Goal: Task Accomplishment & Management: Complete application form

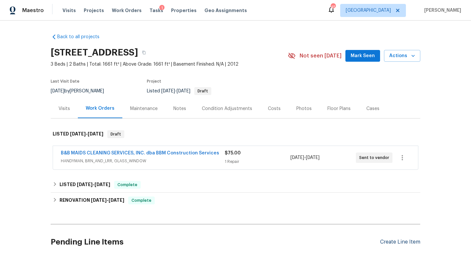
click at [390, 243] on div "Create Line Item" at bounding box center [400, 242] width 40 height 6
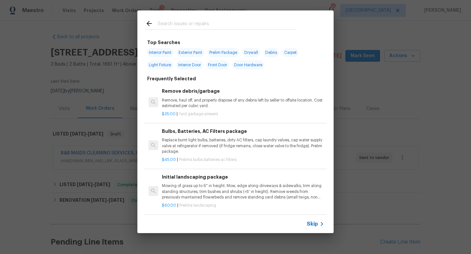
click at [193, 22] on input "text" at bounding box center [227, 25] width 139 height 10
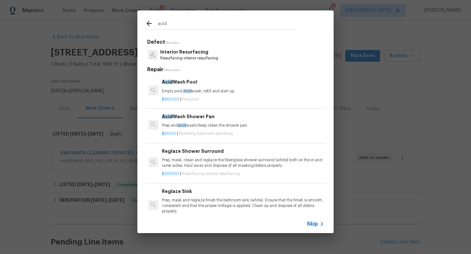
drag, startPoint x: 182, startPoint y: 28, endPoint x: 143, endPoint y: 27, distance: 38.9
click at [143, 27] on div "acid" at bounding box center [220, 23] width 167 height 26
drag, startPoint x: 167, startPoint y: 23, endPoint x: 128, endPoint y: 23, distance: 38.9
click at [128, 23] on div "acid Defect 1 Results Interior Resurfacing Resurfacing interior resurfacing Rep…" at bounding box center [235, 122] width 471 height 244
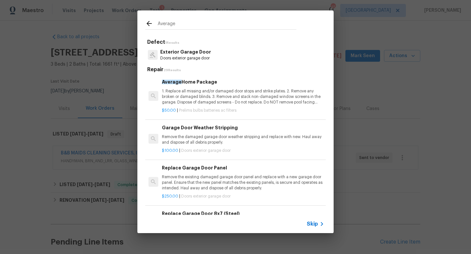
type input "Average"
click at [187, 92] on p "1. Replace all missing and/or damaged door stops and strike plates. 2. Remove a…" at bounding box center [243, 97] width 162 height 17
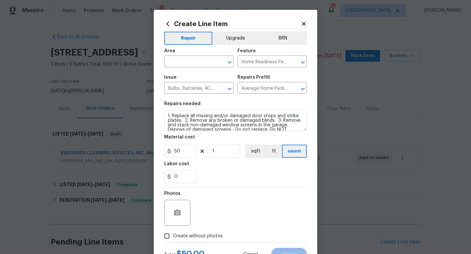
scroll to position [27, 0]
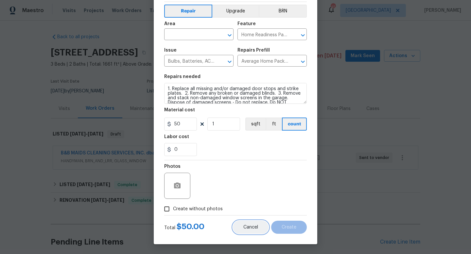
click at [254, 228] on span "Cancel" at bounding box center [250, 227] width 15 height 5
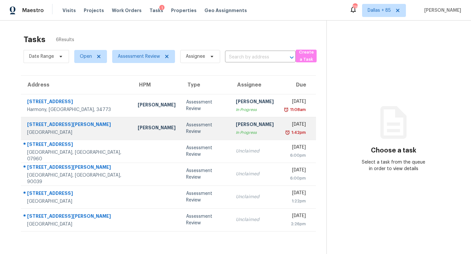
click at [85, 123] on div "120 Ralph McGill Blvd NE Apt 1305" at bounding box center [77, 125] width 100 height 8
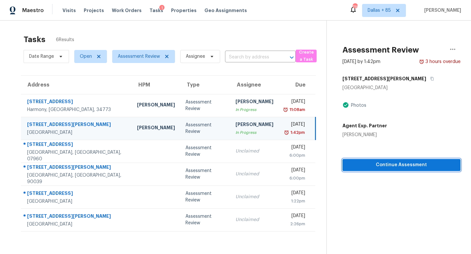
click at [382, 165] on span "Continue Assessment" at bounding box center [402, 165] width 108 height 8
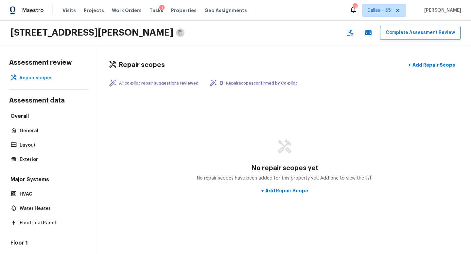
click at [183, 31] on icon "Copy Address" at bounding box center [180, 32] width 5 height 5
click at [149, 12] on span "Tasks" at bounding box center [156, 10] width 14 height 5
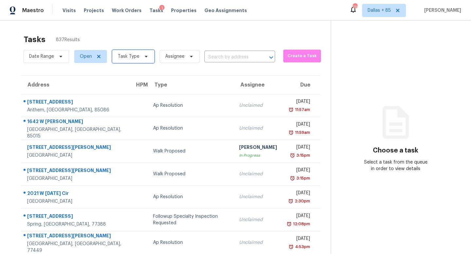
click at [131, 54] on span "Task Type" at bounding box center [129, 56] width 22 height 7
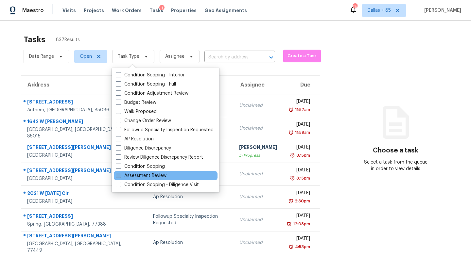
click at [125, 175] on label "Assessment Review" at bounding box center [141, 176] width 51 height 7
click at [120, 175] on input "Assessment Review" at bounding box center [118, 175] width 4 height 4
checkbox input "true"
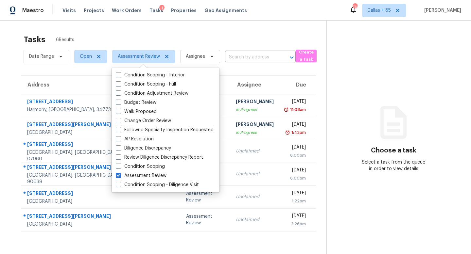
click at [194, 27] on div "Tasks 6 Results Date Range Open Assessment Review Assignee ​ Create a Task Addr…" at bounding box center [235, 148] width 471 height 254
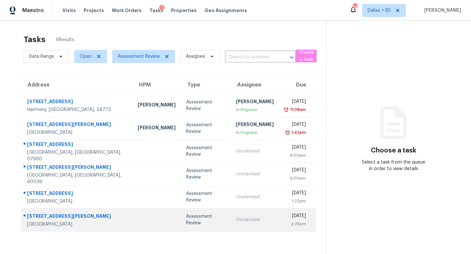
click at [186, 216] on td "Assessment Review" at bounding box center [206, 220] width 50 height 23
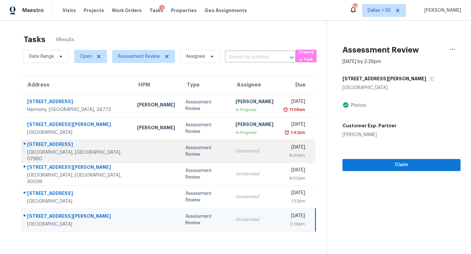
click at [243, 153] on div "Unclaimed" at bounding box center [254, 151] width 38 height 7
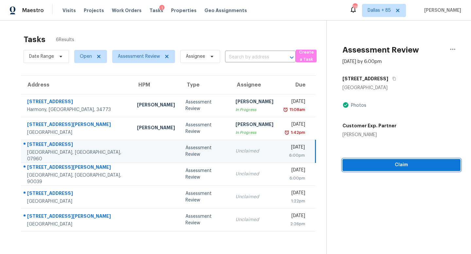
click at [390, 166] on span "Claim" at bounding box center [402, 165] width 108 height 8
click at [390, 166] on span "Start Assessment" at bounding box center [402, 165] width 108 height 8
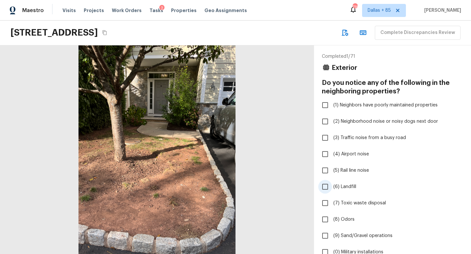
scroll to position [134, 0]
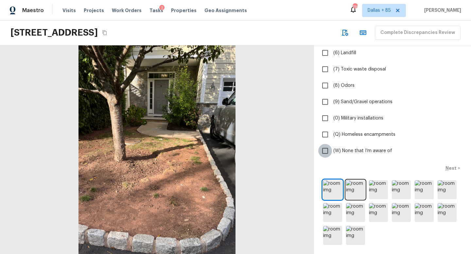
click at [325, 151] on input "(W) None that I’m aware of" at bounding box center [325, 151] width 14 height 14
checkbox input "true"
click at [453, 168] on p "Next" at bounding box center [451, 168] width 12 height 7
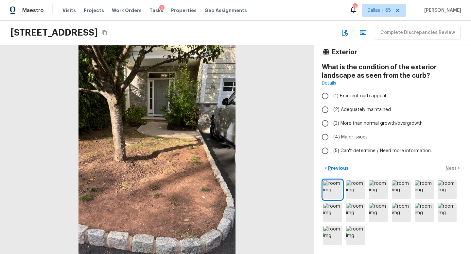
scroll to position [16, 0]
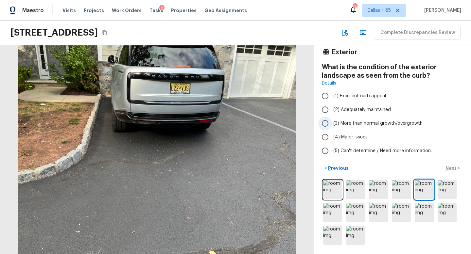
click at [385, 124] on span "(3) More than normal growth/overgrowth" at bounding box center [377, 123] width 89 height 7
click at [332, 124] on input "(3) More than normal growth/overgrowth" at bounding box center [325, 124] width 14 height 14
radio input "true"
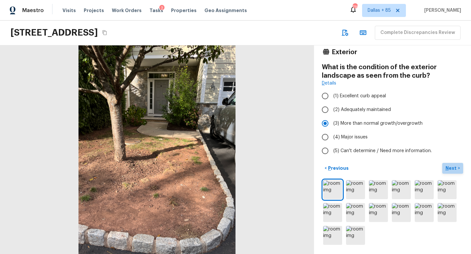
click at [448, 167] on p "Next" at bounding box center [451, 168] width 12 height 7
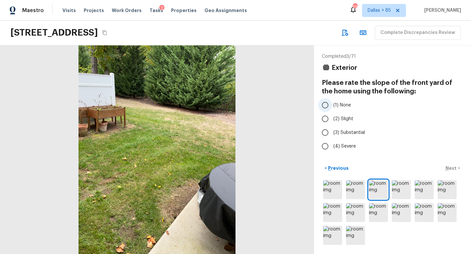
click at [341, 107] on span "(1) None" at bounding box center [342, 105] width 18 height 7
click at [332, 107] on input "(1) None" at bounding box center [325, 105] width 14 height 14
radio input "true"
click at [447, 168] on p "Next" at bounding box center [451, 168] width 12 height 7
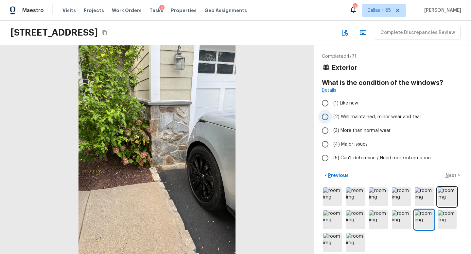
click at [325, 116] on input "(2) Well maintained, minor wear and tear" at bounding box center [325, 117] width 14 height 14
radio input "true"
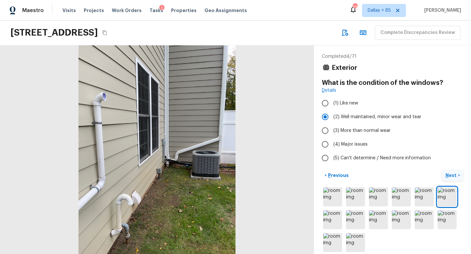
click at [447, 172] on p "Next" at bounding box center [451, 175] width 12 height 7
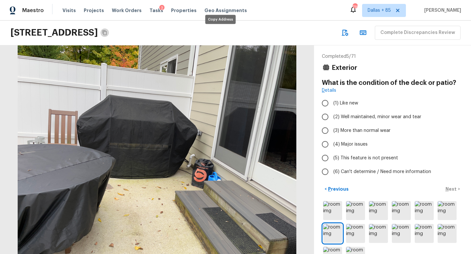
click at [109, 33] on button "Copy Address" at bounding box center [104, 32] width 9 height 9
click at [338, 117] on span "(2) Well maintained, minor wear and tear" at bounding box center [377, 117] width 88 height 7
click at [332, 117] on input "(2) Well maintained, minor wear and tear" at bounding box center [325, 117] width 14 height 14
radio input "true"
click at [456, 189] on p "Next" at bounding box center [451, 189] width 12 height 7
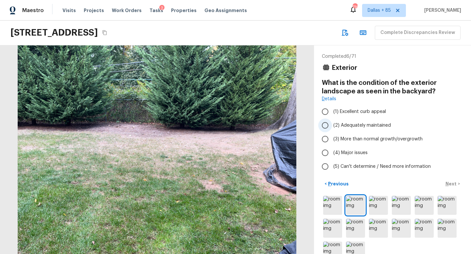
click at [347, 122] on span "(2) Adequately maintained" at bounding box center [362, 125] width 58 height 7
click at [332, 122] on input "(2) Adequately maintained" at bounding box center [325, 126] width 14 height 14
radio input "true"
click at [448, 185] on p "Next" at bounding box center [451, 184] width 12 height 7
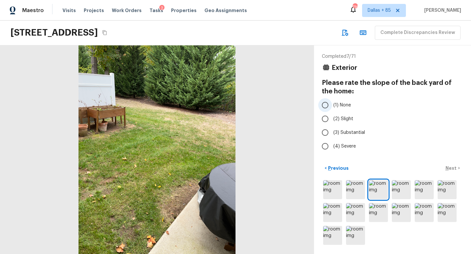
click at [338, 106] on span "(1) None" at bounding box center [342, 105] width 18 height 7
click at [332, 106] on input "(1) None" at bounding box center [325, 105] width 14 height 14
radio input "true"
click at [452, 166] on p "Next" at bounding box center [451, 168] width 12 height 7
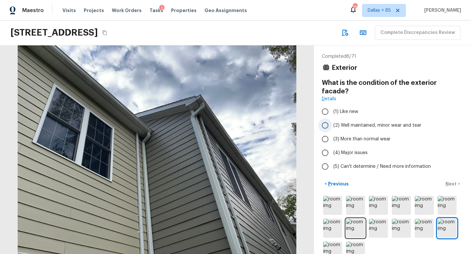
click at [345, 122] on span "(2) Well maintained, minor wear and tear" at bounding box center [377, 125] width 88 height 7
click at [332, 119] on input "(2) Well maintained, minor wear and tear" at bounding box center [325, 126] width 14 height 14
radio input "true"
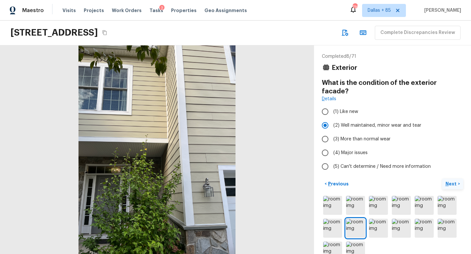
click at [450, 181] on p "Next" at bounding box center [451, 184] width 12 height 7
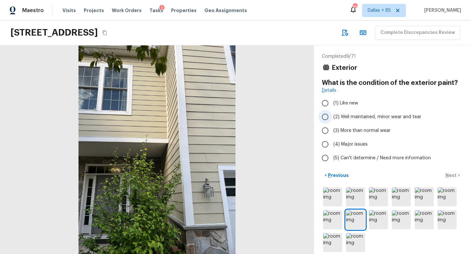
click at [337, 123] on label "(2) Well maintained, minor wear and tear" at bounding box center [388, 117] width 140 height 14
click at [332, 123] on input "(2) Well maintained, minor wear and tear" at bounding box center [325, 117] width 14 height 14
radio input "true"
click at [455, 172] on p "Next" at bounding box center [451, 175] width 12 height 7
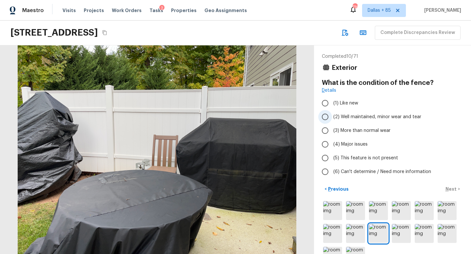
click at [341, 115] on span "(2) Well maintained, minor wear and tear" at bounding box center [377, 117] width 88 height 7
click at [332, 115] on input "(2) Well maintained, minor wear and tear" at bounding box center [325, 117] width 14 height 14
radio input "true"
click at [449, 188] on p "Next" at bounding box center [451, 189] width 12 height 7
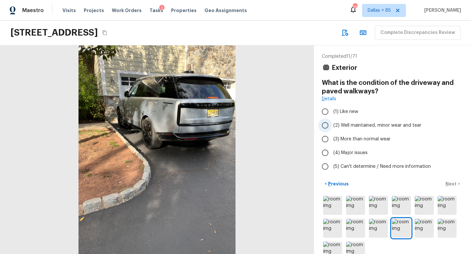
click at [343, 124] on span "(2) Well maintained, minor wear and tear" at bounding box center [377, 125] width 88 height 7
click at [332, 124] on input "(2) Well maintained, minor wear and tear" at bounding box center [325, 126] width 14 height 14
radio input "true"
click at [448, 182] on p "Next" at bounding box center [451, 184] width 12 height 7
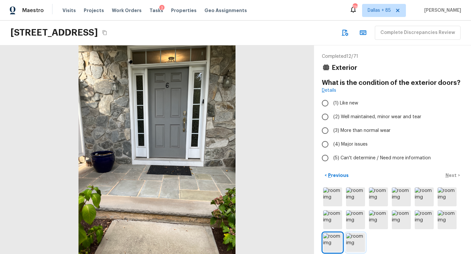
click at [360, 239] on img at bounding box center [355, 242] width 19 height 19
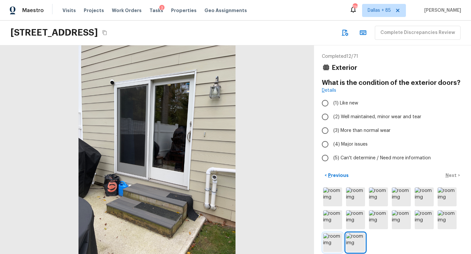
click at [342, 238] on img at bounding box center [332, 242] width 19 height 19
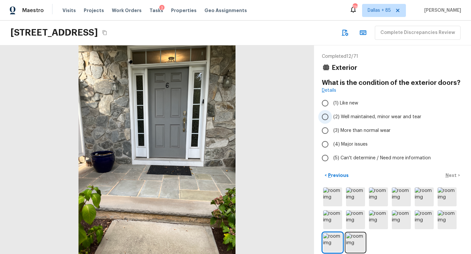
click at [362, 118] on span "(2) Well maintained, minor wear and tear" at bounding box center [377, 117] width 88 height 7
click at [332, 118] on input "(2) Well maintained, minor wear and tear" at bounding box center [325, 117] width 14 height 14
radio input "true"
click at [453, 175] on p "Next" at bounding box center [451, 175] width 12 height 7
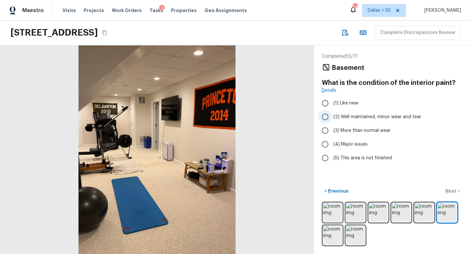
click at [391, 121] on label "(2) Well maintained, minor wear and tear" at bounding box center [388, 117] width 140 height 14
click at [332, 121] on input "(2) Well maintained, minor wear and tear" at bounding box center [325, 117] width 14 height 14
radio input "true"
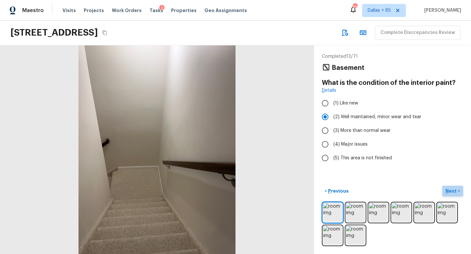
click at [450, 188] on p "Next" at bounding box center [451, 191] width 12 height 7
click at [329, 240] on img at bounding box center [332, 235] width 19 height 19
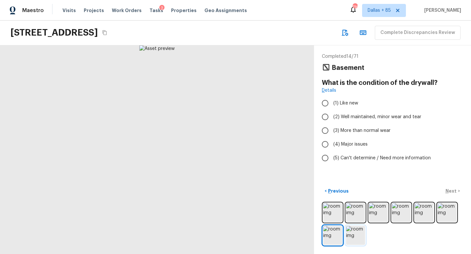
click at [352, 242] on img at bounding box center [355, 235] width 19 height 19
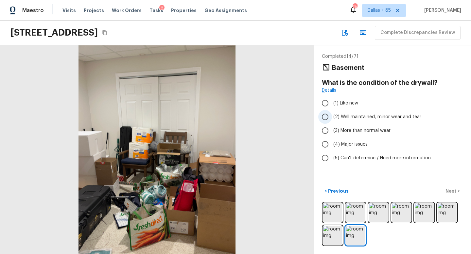
click at [339, 114] on span "(2) Well maintained, minor wear and tear" at bounding box center [377, 117] width 88 height 7
click at [332, 114] on input "(2) Well maintained, minor wear and tear" at bounding box center [325, 117] width 14 height 14
radio input "true"
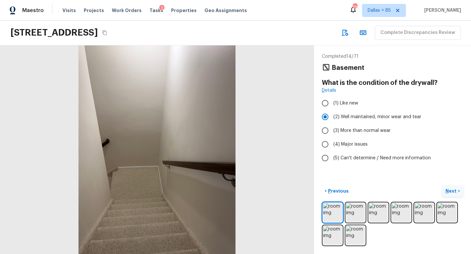
click at [448, 190] on p "Next" at bounding box center [451, 191] width 12 height 7
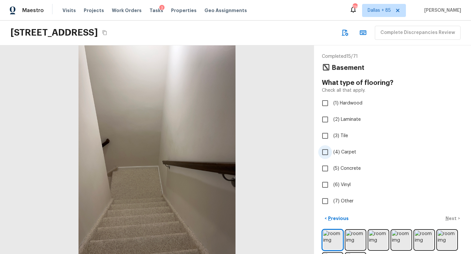
click at [334, 155] on label "(4) Carpet" at bounding box center [388, 152] width 140 height 14
click at [332, 155] on input "(4) Carpet" at bounding box center [325, 152] width 14 height 14
checkbox input "true"
click at [449, 217] on p "Next" at bounding box center [451, 218] width 12 height 7
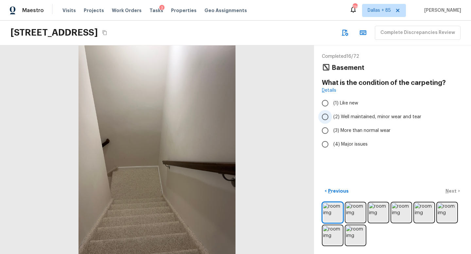
click at [368, 117] on span "(2) Well maintained, minor wear and tear" at bounding box center [377, 117] width 88 height 7
click at [332, 117] on input "(2) Well maintained, minor wear and tear" at bounding box center [325, 117] width 14 height 14
radio input "true"
click at [444, 193] on button "Next >" at bounding box center [452, 191] width 21 height 11
click at [365, 118] on span "(2) Well maintained, minor wear and tear" at bounding box center [377, 117] width 88 height 7
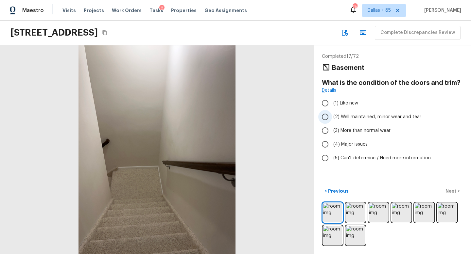
click at [332, 118] on input "(2) Well maintained, minor wear and tear" at bounding box center [325, 117] width 14 height 14
radio input "true"
click at [448, 191] on p "Next" at bounding box center [451, 191] width 12 height 7
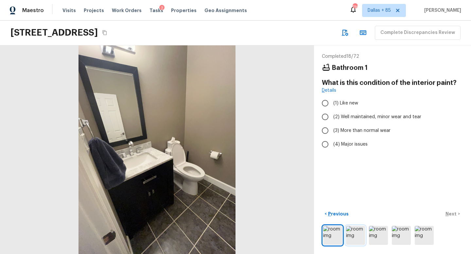
click at [358, 231] on img at bounding box center [355, 235] width 19 height 19
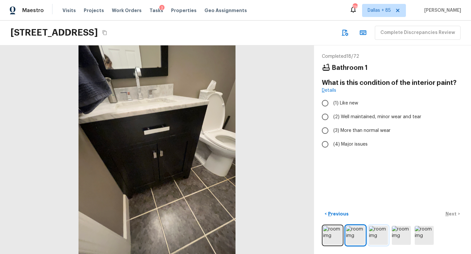
click at [376, 231] on img at bounding box center [378, 235] width 19 height 19
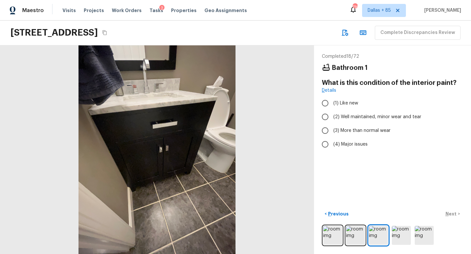
click at [166, 144] on div at bounding box center [157, 149] width 314 height 209
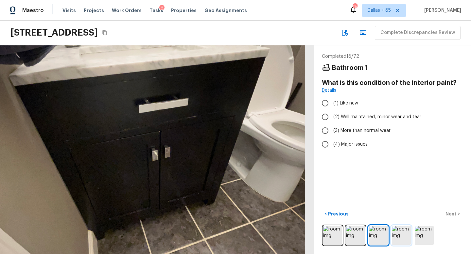
click at [406, 237] on img at bounding box center [401, 235] width 19 height 19
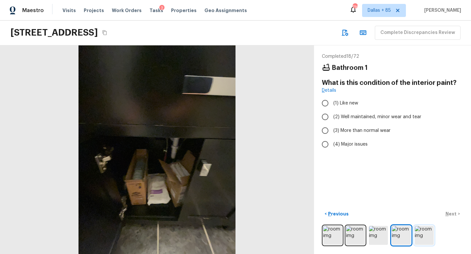
click at [421, 238] on img at bounding box center [424, 235] width 19 height 19
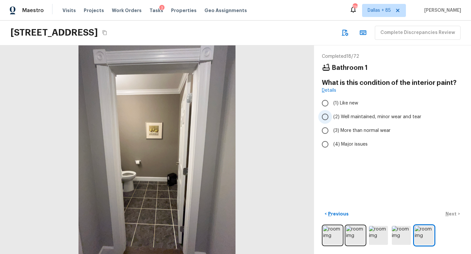
click at [348, 123] on label "(2) Well maintained, minor wear and tear" at bounding box center [388, 117] width 140 height 14
click at [332, 123] on input "(2) Well maintained, minor wear and tear" at bounding box center [325, 117] width 14 height 14
radio input "true"
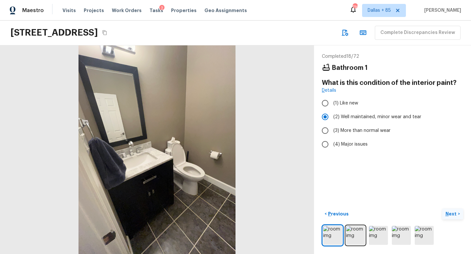
click at [454, 214] on p "Next" at bounding box center [451, 214] width 12 height 7
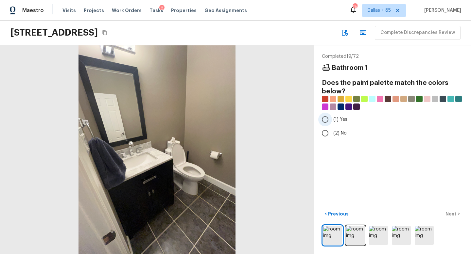
click at [326, 121] on input "(1) Yes" at bounding box center [325, 120] width 14 height 14
radio input "true"
click at [451, 212] on p "Next" at bounding box center [451, 214] width 12 height 7
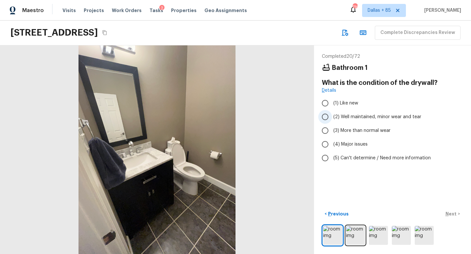
click at [335, 121] on label "(2) Well maintained, minor wear and tear" at bounding box center [388, 117] width 140 height 14
click at [332, 121] on input "(2) Well maintained, minor wear and tear" at bounding box center [325, 117] width 14 height 14
radio input "true"
click at [446, 212] on p "Next" at bounding box center [451, 214] width 12 height 7
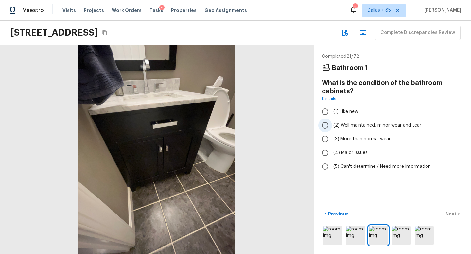
click at [358, 128] on span "(2) Well maintained, minor wear and tear" at bounding box center [377, 125] width 88 height 7
click at [332, 128] on input "(2) Well maintained, minor wear and tear" at bounding box center [325, 126] width 14 height 14
radio input "true"
click at [449, 214] on p "Next" at bounding box center [451, 214] width 12 height 7
click at [336, 123] on span "(2) Well maintained, minor wear and tear" at bounding box center [377, 125] width 88 height 7
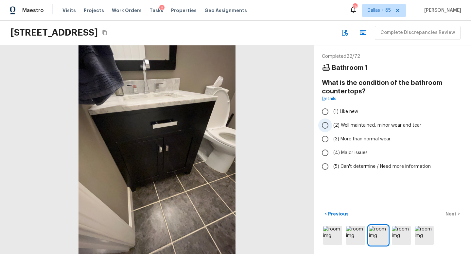
click at [332, 123] on input "(2) Well maintained, minor wear and tear" at bounding box center [325, 126] width 14 height 14
radio input "true"
click at [450, 210] on button "Next >" at bounding box center [452, 214] width 21 height 11
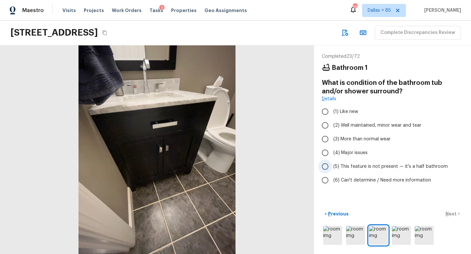
click at [360, 168] on span "(5) This feature is not present — it's a half bathroom" at bounding box center [390, 166] width 114 height 7
click at [332, 168] on input "(5) This feature is not present — it's a half bathroom" at bounding box center [325, 167] width 14 height 14
radio input "true"
click at [448, 216] on p "Next" at bounding box center [451, 214] width 12 height 7
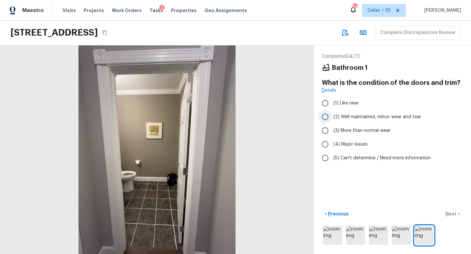
click at [366, 116] on span "(2) Well maintained, minor wear and tear" at bounding box center [377, 117] width 88 height 7
click at [332, 116] on input "(2) Well maintained, minor wear and tear" at bounding box center [325, 117] width 14 height 14
radio input "true"
click at [448, 213] on p "Next" at bounding box center [451, 214] width 12 height 7
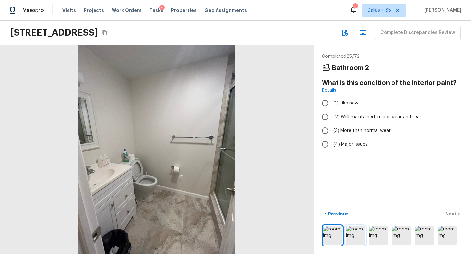
click at [357, 237] on img at bounding box center [355, 235] width 19 height 19
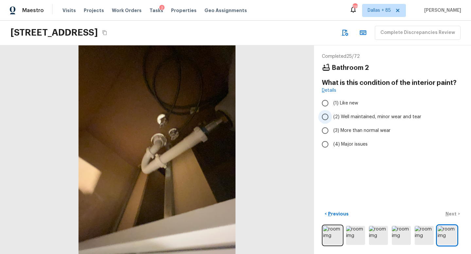
click at [347, 117] on span "(2) Well maintained, minor wear and tear" at bounding box center [377, 117] width 88 height 7
click at [332, 117] on input "(2) Well maintained, minor wear and tear" at bounding box center [325, 117] width 14 height 14
radio input "true"
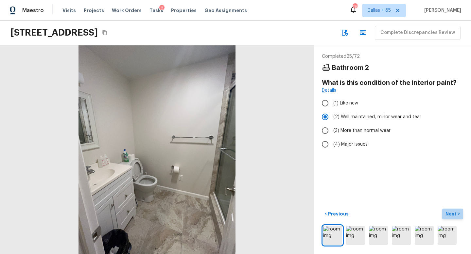
click at [450, 212] on p "Next" at bounding box center [451, 214] width 12 height 7
click at [338, 117] on span "(2) Well maintained, minor wear and tear" at bounding box center [377, 117] width 88 height 7
click at [332, 117] on input "(2) Well maintained, minor wear and tear" at bounding box center [325, 117] width 14 height 14
radio input "true"
click at [452, 212] on p "Next" at bounding box center [451, 214] width 12 height 7
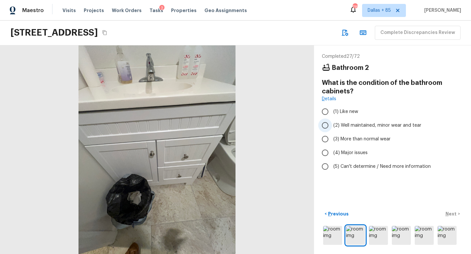
click at [357, 123] on span "(2) Well maintained, minor wear and tear" at bounding box center [377, 125] width 88 height 7
click at [332, 123] on input "(2) Well maintained, minor wear and tear" at bounding box center [325, 126] width 14 height 14
radio input "true"
click at [454, 214] on p "Next" at bounding box center [451, 214] width 12 height 7
click at [372, 125] on span "(2) Well maintained, minor wear and tear" at bounding box center [377, 125] width 88 height 7
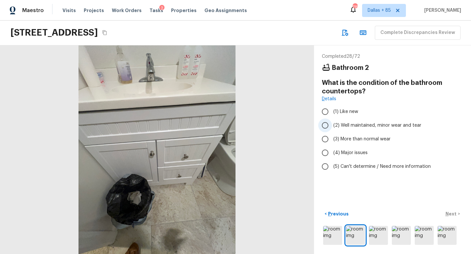
click at [332, 125] on input "(2) Well maintained, minor wear and tear" at bounding box center [325, 126] width 14 height 14
radio input "true"
click at [445, 212] on button "Next >" at bounding box center [452, 214] width 21 height 11
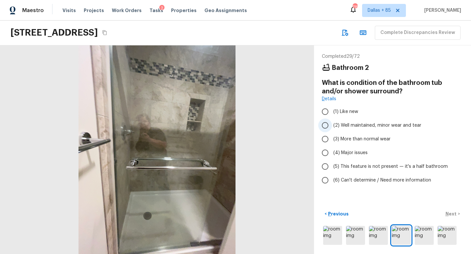
click at [368, 129] on label "(2) Well maintained, minor wear and tear" at bounding box center [388, 126] width 140 height 14
click at [332, 129] on input "(2) Well maintained, minor wear and tear" at bounding box center [325, 126] width 14 height 14
radio input "true"
click at [450, 214] on p "Next" at bounding box center [451, 214] width 12 height 7
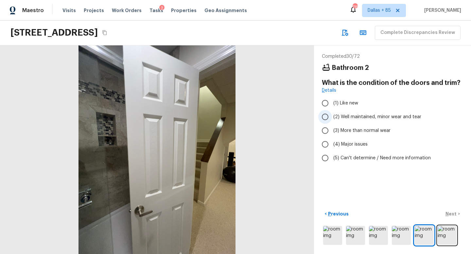
click at [348, 113] on label "(2) Well maintained, minor wear and tear" at bounding box center [388, 117] width 140 height 14
click at [332, 113] on input "(2) Well maintained, minor wear and tear" at bounding box center [325, 117] width 14 height 14
radio input "true"
click at [451, 212] on p "Next" at bounding box center [451, 214] width 12 height 7
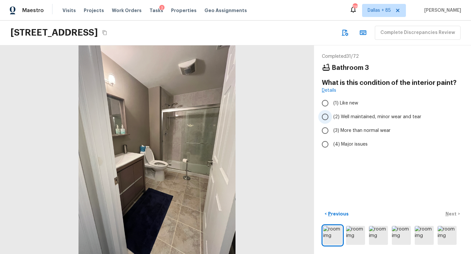
click at [355, 117] on span "(2) Well maintained, minor wear and tear" at bounding box center [377, 117] width 88 height 7
click at [332, 117] on input "(2) Well maintained, minor wear and tear" at bounding box center [325, 117] width 14 height 14
radio input "true"
click at [451, 214] on p "Next" at bounding box center [451, 214] width 12 height 7
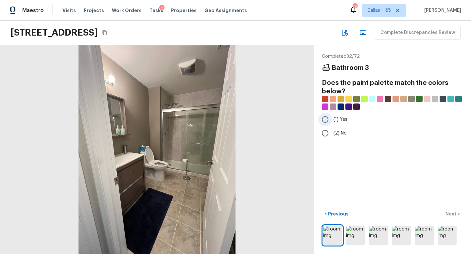
click at [326, 119] on input "(1) Yes" at bounding box center [325, 120] width 14 height 14
radio input "true"
click at [448, 212] on p "Next" at bounding box center [451, 214] width 12 height 7
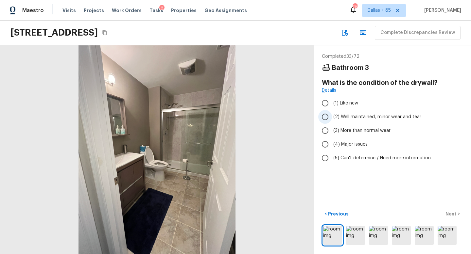
click at [338, 116] on span "(2) Well maintained, minor wear and tear" at bounding box center [377, 117] width 88 height 7
click at [332, 116] on input "(2) Well maintained, minor wear and tear" at bounding box center [325, 117] width 14 height 14
radio input "true"
click at [448, 214] on p "Next" at bounding box center [451, 214] width 12 height 7
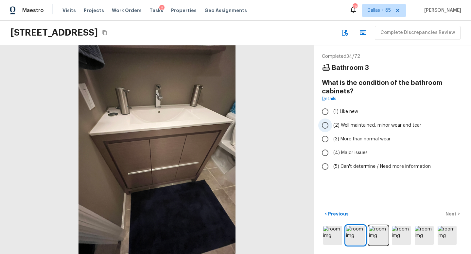
click at [348, 123] on span "(2) Well maintained, minor wear and tear" at bounding box center [377, 125] width 88 height 7
click at [332, 123] on input "(2) Well maintained, minor wear and tear" at bounding box center [325, 126] width 14 height 14
radio input "true"
click at [450, 214] on p "Next" at bounding box center [451, 214] width 12 height 7
click at [346, 129] on label "(2) Well maintained, minor wear and tear" at bounding box center [388, 126] width 140 height 14
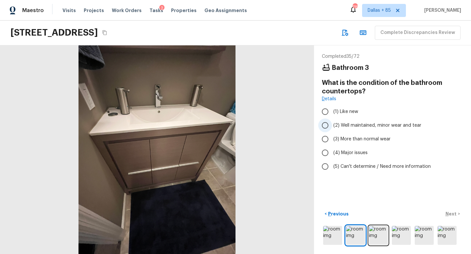
click at [332, 129] on input "(2) Well maintained, minor wear and tear" at bounding box center [325, 126] width 14 height 14
radio input "true"
click at [450, 214] on p "Next" at bounding box center [451, 214] width 12 height 7
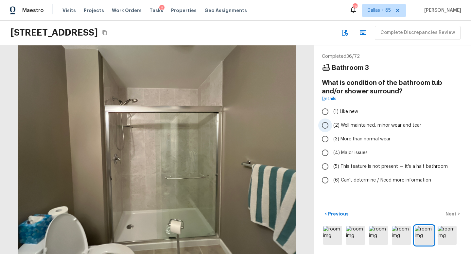
click at [353, 126] on span "(2) Well maintained, minor wear and tear" at bounding box center [377, 125] width 88 height 7
click at [332, 126] on input "(2) Well maintained, minor wear and tear" at bounding box center [325, 126] width 14 height 14
radio input "true"
click at [450, 214] on p "Next" at bounding box center [451, 214] width 12 height 7
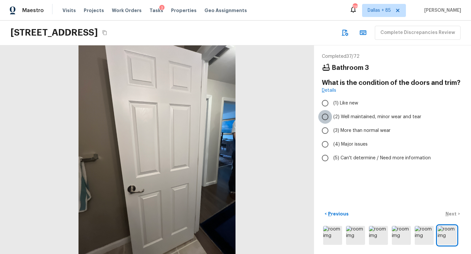
click at [329, 119] on input "(2) Well maintained, minor wear and tear" at bounding box center [325, 117] width 14 height 14
radio input "true"
click at [456, 213] on p "Next" at bounding box center [451, 214] width 12 height 7
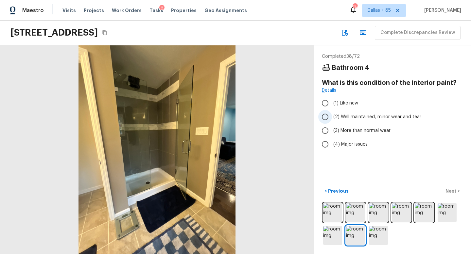
click at [351, 118] on span "(2) Well maintained, minor wear and tear" at bounding box center [377, 117] width 88 height 7
click at [332, 118] on input "(2) Well maintained, minor wear and tear" at bounding box center [325, 117] width 14 height 14
radio input "true"
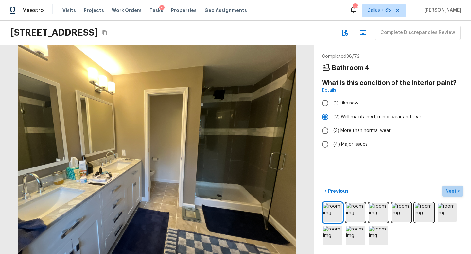
click at [454, 188] on p "Next" at bounding box center [451, 191] width 12 height 7
click at [365, 116] on span "(2) Well maintained, minor wear and tear" at bounding box center [377, 117] width 88 height 7
click at [332, 116] on input "(2) Well maintained, minor wear and tear" at bounding box center [325, 117] width 14 height 14
radio input "true"
click at [449, 193] on p "Next" at bounding box center [451, 191] width 12 height 7
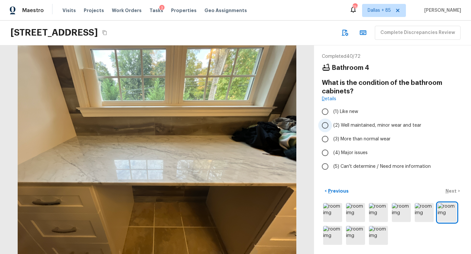
click at [368, 124] on span "(2) Well maintained, minor wear and tear" at bounding box center [377, 125] width 88 height 7
click at [332, 124] on input "(2) Well maintained, minor wear and tear" at bounding box center [325, 126] width 14 height 14
radio input "true"
click at [451, 192] on p "Next" at bounding box center [451, 191] width 12 height 7
click at [337, 123] on span "(2) Well maintained, minor wear and tear" at bounding box center [377, 125] width 88 height 7
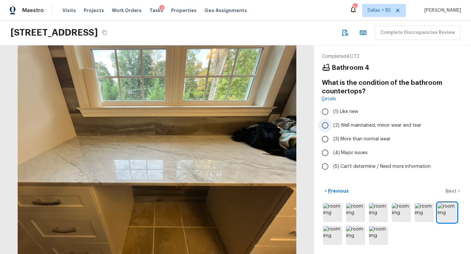
click at [332, 123] on input "(2) Well maintained, minor wear and tear" at bounding box center [325, 126] width 14 height 14
radio input "true"
click at [444, 191] on button "Next >" at bounding box center [452, 191] width 21 height 11
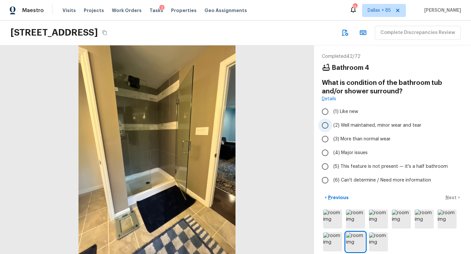
click at [378, 127] on span "(2) Well maintained, minor wear and tear" at bounding box center [377, 125] width 88 height 7
click at [332, 127] on input "(2) Well maintained, minor wear and tear" at bounding box center [325, 126] width 14 height 14
radio input "true"
click at [449, 196] on p "Next" at bounding box center [451, 198] width 12 height 7
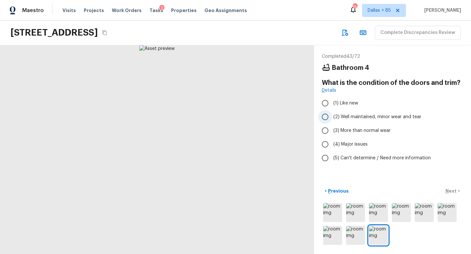
click at [364, 117] on span "(2) Well maintained, minor wear and tear" at bounding box center [377, 117] width 88 height 7
click at [332, 117] on input "(2) Well maintained, minor wear and tear" at bounding box center [325, 117] width 14 height 14
radio input "true"
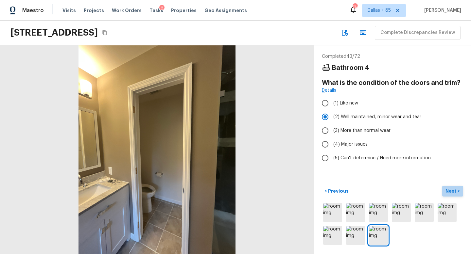
click at [449, 189] on p "Next" at bounding box center [451, 191] width 12 height 7
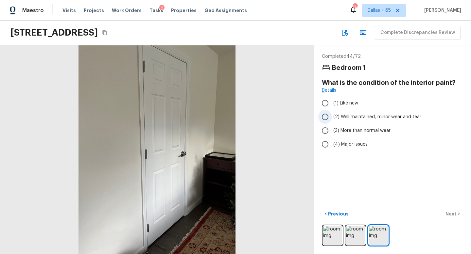
click at [350, 119] on span "(2) Well maintained, minor wear and tear" at bounding box center [377, 117] width 88 height 7
click at [332, 119] on input "(2) Well maintained, minor wear and tear" at bounding box center [325, 117] width 14 height 14
radio input "true"
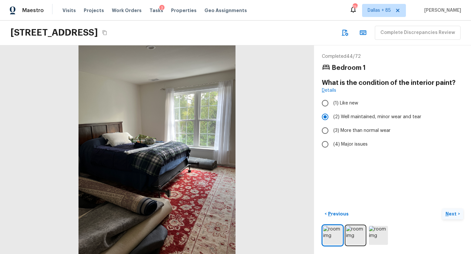
click at [448, 212] on p "Next" at bounding box center [451, 214] width 12 height 7
click at [338, 119] on span "(2) Well maintained, minor wear and tear" at bounding box center [377, 117] width 88 height 7
click at [332, 119] on input "(2) Well maintained, minor wear and tear" at bounding box center [325, 117] width 14 height 14
radio input "true"
click at [450, 209] on button "Next >" at bounding box center [452, 214] width 21 height 11
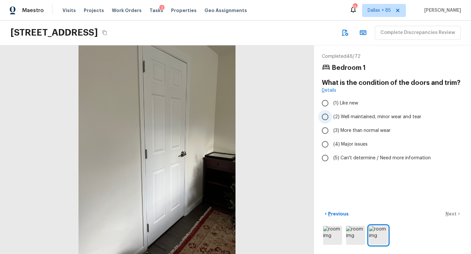
click at [376, 115] on span "(2) Well maintained, minor wear and tear" at bounding box center [377, 117] width 88 height 7
click at [332, 115] on input "(2) Well maintained, minor wear and tear" at bounding box center [325, 117] width 14 height 14
radio input "true"
click at [451, 213] on p "Next" at bounding box center [451, 214] width 12 height 7
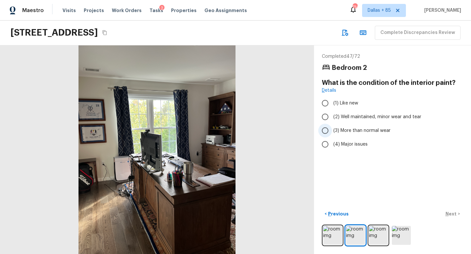
click at [348, 128] on span "(3) More than normal wear" at bounding box center [361, 131] width 57 height 7
click at [332, 128] on input "(3) More than normal wear" at bounding box center [325, 131] width 14 height 14
radio input "true"
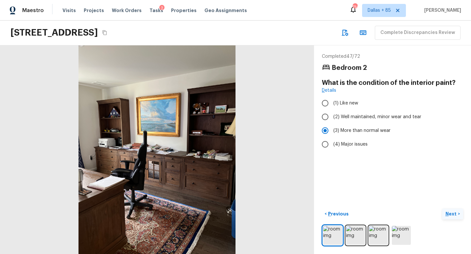
click at [453, 213] on p "Next" at bounding box center [451, 214] width 12 height 7
click at [331, 213] on p "Previous" at bounding box center [338, 214] width 22 height 7
click at [349, 116] on span "(2) Well maintained, minor wear and tear" at bounding box center [377, 117] width 88 height 7
click at [332, 116] on input "(2) Well maintained, minor wear and tear" at bounding box center [325, 117] width 14 height 14
radio input "true"
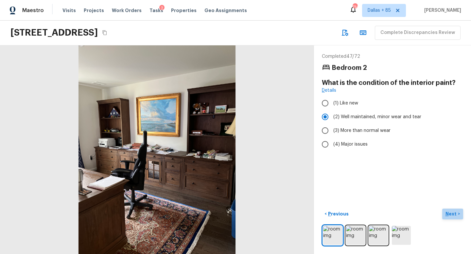
click at [448, 211] on p "Next" at bounding box center [451, 214] width 12 height 7
click at [354, 130] on span "(3) More than normal wear" at bounding box center [361, 131] width 57 height 7
click at [332, 130] on input "(3) More than normal wear" at bounding box center [325, 131] width 14 height 14
radio input "true"
click at [447, 213] on p "Next" at bounding box center [451, 214] width 12 height 7
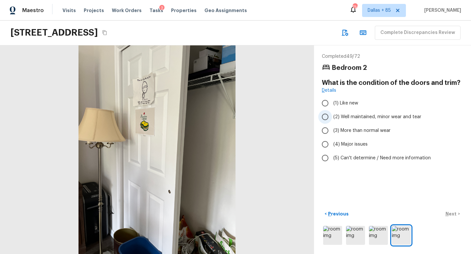
click at [341, 118] on span "(2) Well maintained, minor wear and tear" at bounding box center [377, 117] width 88 height 7
click at [332, 118] on input "(2) Well maintained, minor wear and tear" at bounding box center [325, 117] width 14 height 14
radio input "true"
click at [446, 212] on p "Next" at bounding box center [451, 214] width 12 height 7
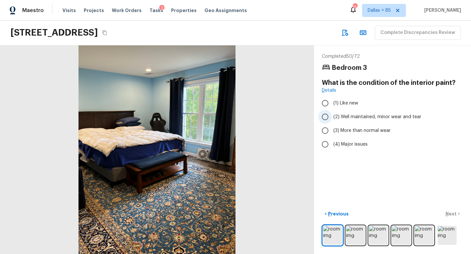
click at [363, 116] on span "(2) Well maintained, minor wear and tear" at bounding box center [377, 117] width 88 height 7
click at [332, 116] on input "(2) Well maintained, minor wear and tear" at bounding box center [325, 117] width 14 height 14
radio input "true"
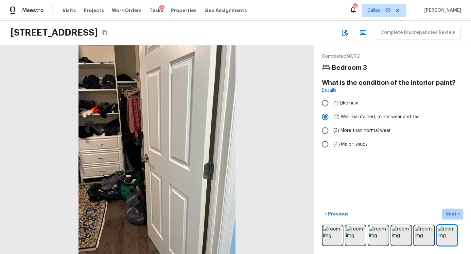
click at [449, 215] on p "Next" at bounding box center [451, 214] width 12 height 7
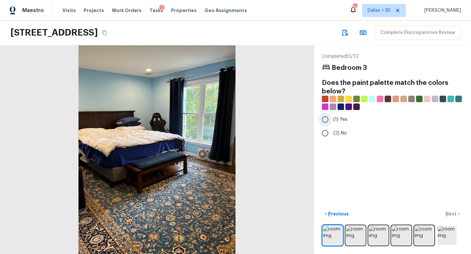
click at [330, 118] on input "(1) Yes" at bounding box center [325, 120] width 14 height 14
radio input "true"
click at [448, 213] on p "Next" at bounding box center [451, 214] width 12 height 7
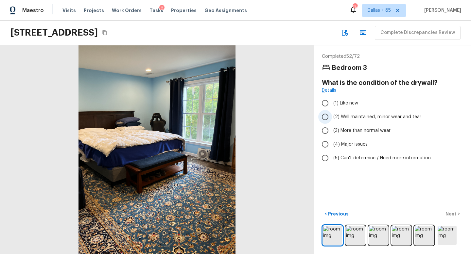
click at [333, 120] on label "(2) Well maintained, minor wear and tear" at bounding box center [388, 117] width 140 height 14
click at [332, 120] on input "(2) Well maintained, minor wear and tear" at bounding box center [325, 117] width 14 height 14
radio input "true"
click at [453, 212] on p "Next" at bounding box center [451, 214] width 12 height 7
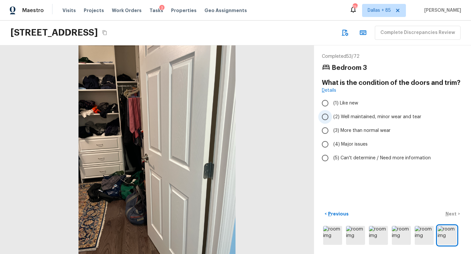
click at [360, 112] on label "(2) Well maintained, minor wear and tear" at bounding box center [388, 117] width 140 height 14
click at [332, 112] on input "(2) Well maintained, minor wear and tear" at bounding box center [325, 117] width 14 height 14
radio input "true"
click at [452, 215] on p "Next" at bounding box center [451, 214] width 12 height 7
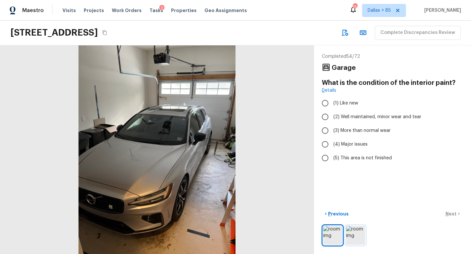
click at [357, 233] on img at bounding box center [355, 235] width 19 height 19
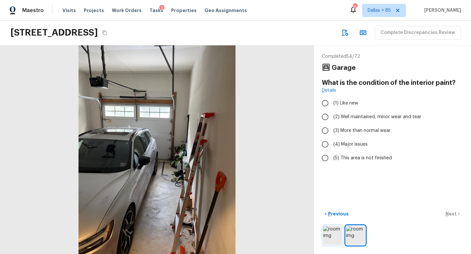
click at [326, 235] on img at bounding box center [332, 235] width 19 height 19
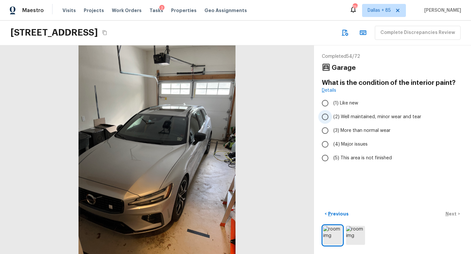
click at [343, 117] on span "(2) Well maintained, minor wear and tear" at bounding box center [377, 117] width 88 height 7
click at [332, 117] on input "(2) Well maintained, minor wear and tear" at bounding box center [325, 117] width 14 height 14
radio input "true"
click at [451, 215] on p "Next" at bounding box center [451, 214] width 12 height 7
click at [355, 121] on label "(2) Well maintained, minor wear and tear" at bounding box center [388, 117] width 140 height 14
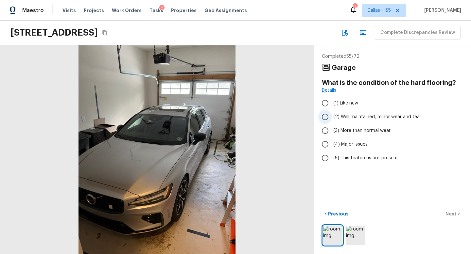
click at [332, 121] on input "(2) Well maintained, minor wear and tear" at bounding box center [325, 117] width 14 height 14
radio input "true"
click at [447, 213] on p "Next" at bounding box center [451, 214] width 12 height 7
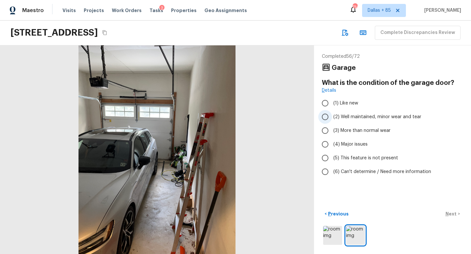
click at [362, 116] on span "(2) Well maintained, minor wear and tear" at bounding box center [377, 117] width 88 height 7
click at [332, 116] on input "(2) Well maintained, minor wear and tear" at bounding box center [325, 117] width 14 height 14
radio input "true"
click at [453, 213] on p "Next" at bounding box center [451, 214] width 12 height 7
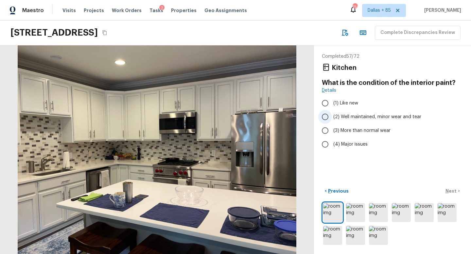
click at [371, 117] on span "(2) Well maintained, minor wear and tear" at bounding box center [377, 117] width 88 height 7
click at [332, 117] on input "(2) Well maintained, minor wear and tear" at bounding box center [325, 117] width 14 height 14
radio input "true"
click at [449, 191] on p "Next" at bounding box center [451, 191] width 12 height 7
click at [365, 118] on span "(2) Well maintained, minor wear and tear" at bounding box center [377, 117] width 88 height 7
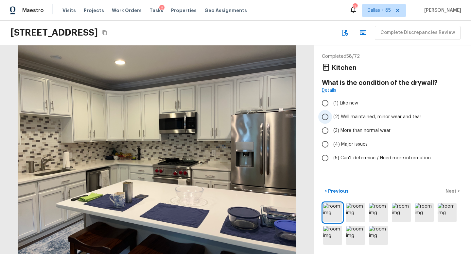
click at [332, 118] on input "(2) Well maintained, minor wear and tear" at bounding box center [325, 117] width 14 height 14
radio input "true"
click at [451, 195] on button "Next >" at bounding box center [452, 191] width 21 height 11
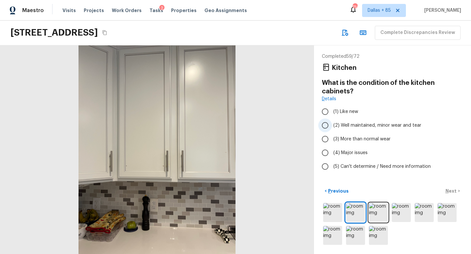
click at [361, 123] on span "(2) Well maintained, minor wear and tear" at bounding box center [377, 125] width 88 height 7
click at [332, 123] on input "(2) Well maintained, minor wear and tear" at bounding box center [325, 126] width 14 height 14
radio input "true"
click at [448, 192] on p "Next" at bounding box center [451, 191] width 12 height 7
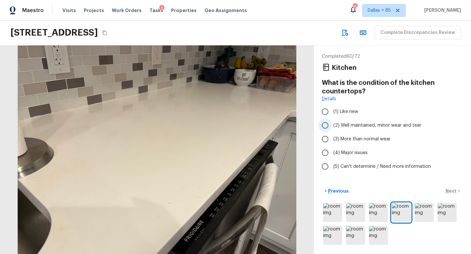
click at [362, 128] on span "(2) Well maintained, minor wear and tear" at bounding box center [377, 125] width 88 height 7
click at [332, 128] on input "(2) Well maintained, minor wear and tear" at bounding box center [325, 126] width 14 height 14
radio input "true"
click at [449, 193] on p "Next" at bounding box center [451, 191] width 12 height 7
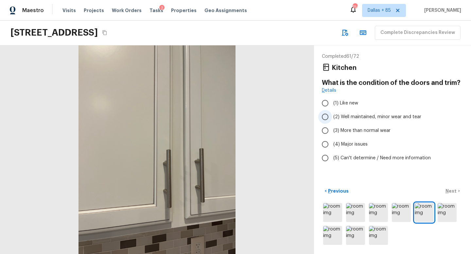
click at [348, 117] on span "(2) Well maintained, minor wear and tear" at bounding box center [377, 117] width 88 height 7
click at [332, 117] on input "(2) Well maintained, minor wear and tear" at bounding box center [325, 117] width 14 height 14
radio input "true"
click at [448, 189] on p "Next" at bounding box center [451, 191] width 12 height 7
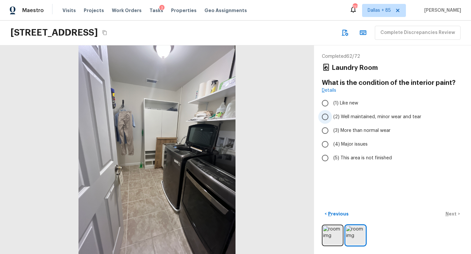
click at [371, 114] on span "(2) Well maintained, minor wear and tear" at bounding box center [377, 117] width 88 height 7
click at [332, 114] on input "(2) Well maintained, minor wear and tear" at bounding box center [325, 117] width 14 height 14
radio input "true"
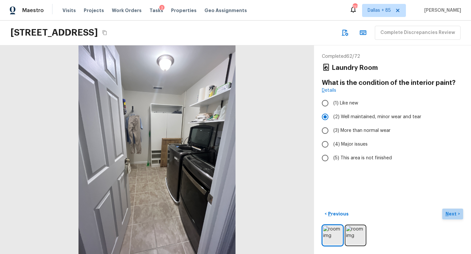
click at [448, 209] on button "Next >" at bounding box center [452, 214] width 21 height 11
click at [351, 118] on span "(2) Well maintained, minor wear and tear" at bounding box center [377, 117] width 88 height 7
click at [332, 118] on input "(2) Well maintained, minor wear and tear" at bounding box center [325, 117] width 14 height 14
radio input "true"
click at [448, 215] on p "Next" at bounding box center [451, 214] width 12 height 7
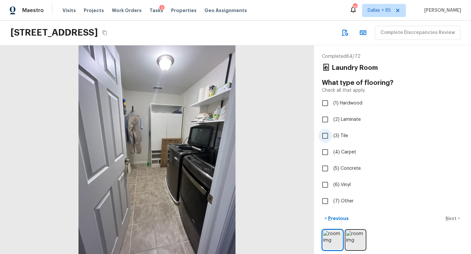
click at [334, 139] on span "(3) Tile" at bounding box center [340, 136] width 15 height 7
click at [332, 139] on input "(3) Tile" at bounding box center [325, 136] width 14 height 14
checkbox input "true"
click at [449, 218] on p "Next" at bounding box center [451, 218] width 12 height 7
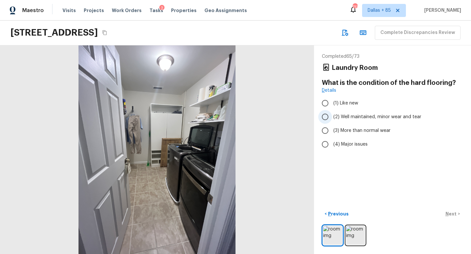
click at [343, 120] on span "(2) Well maintained, minor wear and tear" at bounding box center [377, 117] width 88 height 7
click at [332, 120] on input "(2) Well maintained, minor wear and tear" at bounding box center [325, 117] width 14 height 14
radio input "true"
click at [448, 214] on p "Next" at bounding box center [451, 214] width 12 height 7
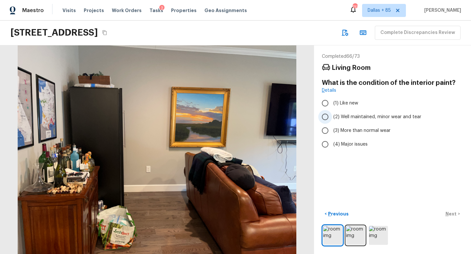
click at [381, 118] on span "(2) Well maintained, minor wear and tear" at bounding box center [377, 117] width 88 height 7
click at [332, 118] on input "(2) Well maintained, minor wear and tear" at bounding box center [325, 117] width 14 height 14
radio input "true"
click at [454, 213] on p "Next" at bounding box center [451, 214] width 12 height 7
click at [376, 132] on span "(3) More than normal wear" at bounding box center [361, 131] width 57 height 7
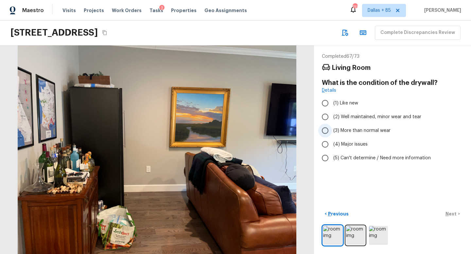
click at [332, 132] on input "(3) More than normal wear" at bounding box center [325, 131] width 14 height 14
radio input "true"
click at [452, 215] on p "Next" at bounding box center [451, 214] width 12 height 7
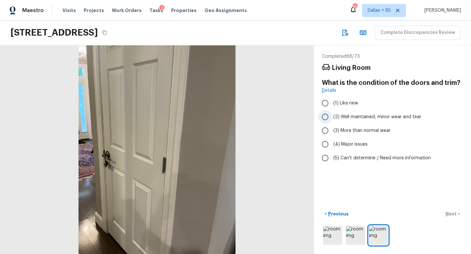
click at [361, 118] on span "(2) Well maintained, minor wear and tear" at bounding box center [377, 117] width 88 height 7
click at [332, 118] on input "(2) Well maintained, minor wear and tear" at bounding box center [325, 117] width 14 height 14
radio input "true"
click at [448, 215] on p "Next" at bounding box center [451, 214] width 12 height 7
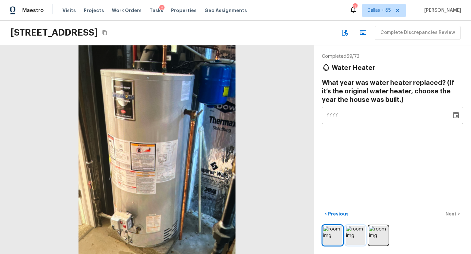
click at [349, 233] on img at bounding box center [355, 235] width 19 height 19
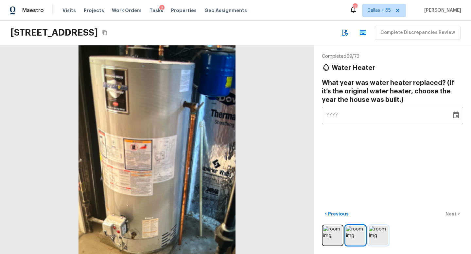
click at [372, 239] on img at bounding box center [378, 235] width 19 height 19
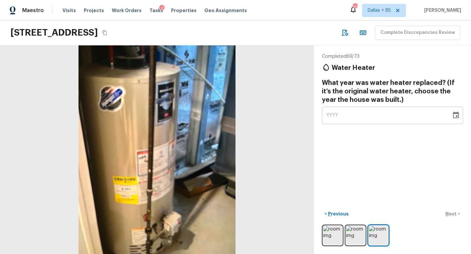
click at [451, 115] on button "Choose date" at bounding box center [455, 115] width 13 height 13
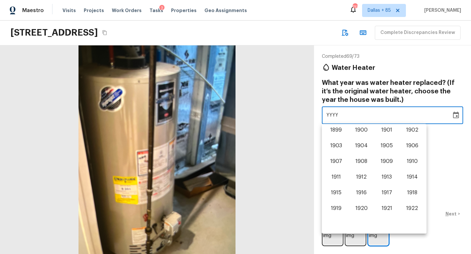
scroll to position [407, 0]
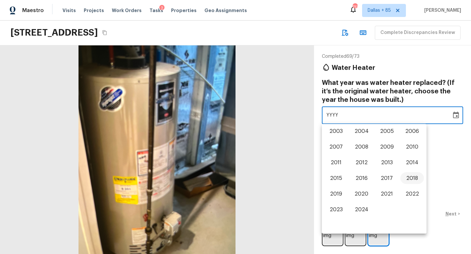
click at [408, 180] on button "2018" at bounding box center [412, 179] width 24 height 12
type input "2018"
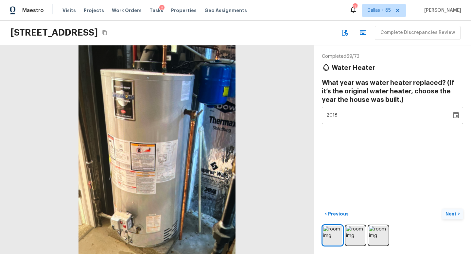
click at [455, 216] on p "Next" at bounding box center [451, 214] width 12 height 7
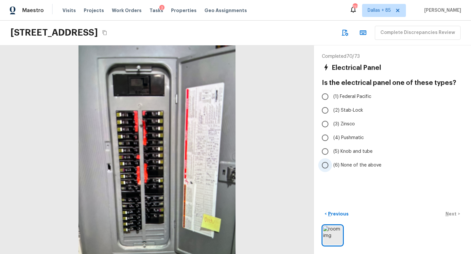
click at [330, 165] on input "(6) None of the above" at bounding box center [325, 166] width 14 height 14
radio input "true"
click at [447, 212] on p "Next" at bounding box center [451, 214] width 12 height 7
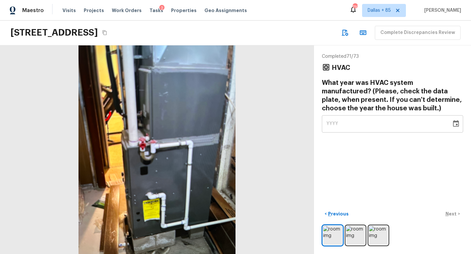
click at [454, 128] on button "Choose date" at bounding box center [455, 123] width 13 height 13
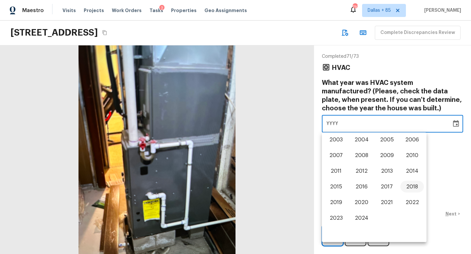
click at [408, 184] on button "2018" at bounding box center [412, 187] width 24 height 12
type input "2018"
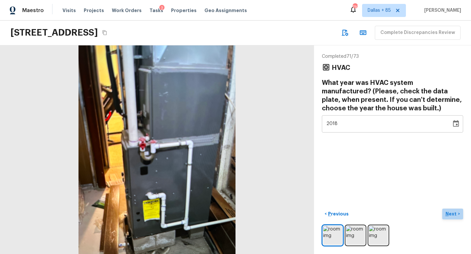
click at [447, 211] on p "Next" at bounding box center [451, 214] width 12 height 7
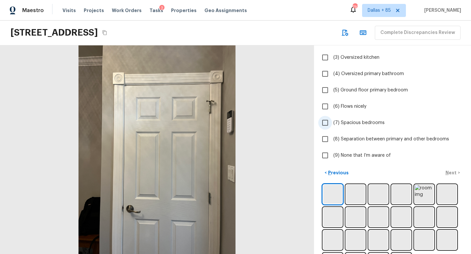
scroll to position [98, 0]
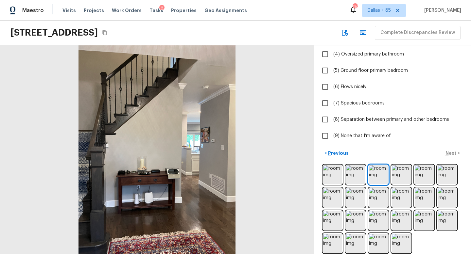
click at [219, 67] on div at bounding box center [157, 149] width 314 height 209
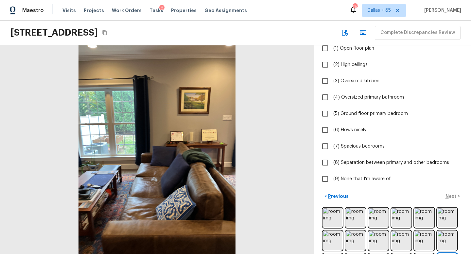
scroll to position [55, 0]
click at [327, 48] on input "(1) Open floor plan" at bounding box center [325, 49] width 14 height 14
checkbox input "true"
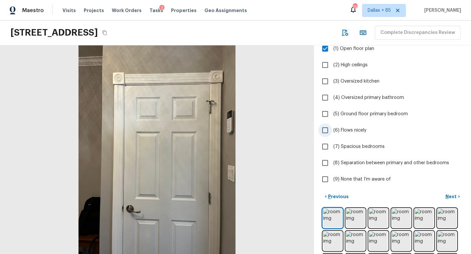
click at [327, 131] on input "(6) Flows nicely" at bounding box center [325, 131] width 14 height 14
checkbox input "true"
click at [449, 196] on p "Next" at bounding box center [451, 197] width 12 height 7
click at [359, 182] on span "(9) None that I’m aware of" at bounding box center [362, 179] width 58 height 7
click at [332, 182] on input "(9) None that I’m aware of" at bounding box center [325, 180] width 14 height 14
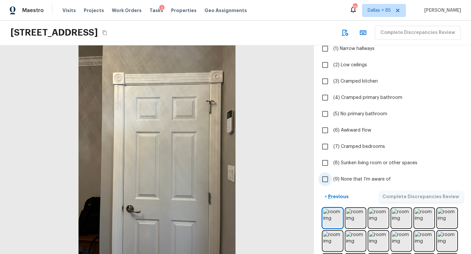
checkbox input "true"
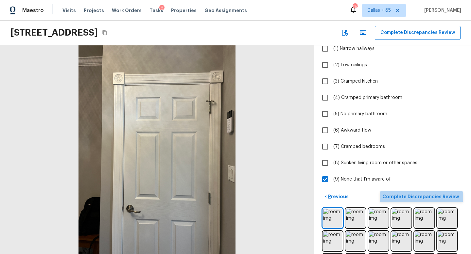
click at [444, 197] on p "Complete Discrepancies Review" at bounding box center [421, 197] width 78 height 7
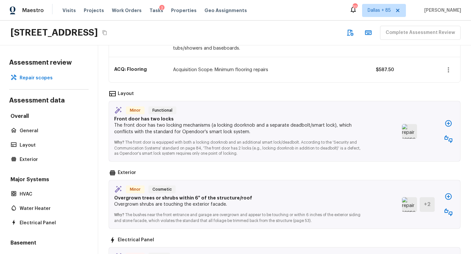
scroll to position [168, 0]
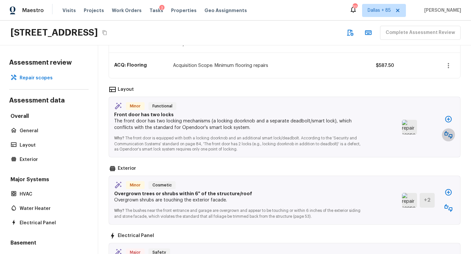
click at [448, 134] on icon "button" at bounding box center [448, 135] width 8 height 8
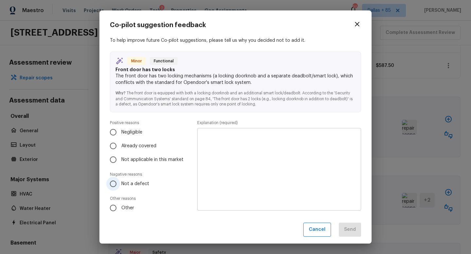
click at [116, 181] on input "Not a defect" at bounding box center [113, 184] width 14 height 14
radio input "true"
click at [264, 163] on textarea at bounding box center [279, 170] width 155 height 72
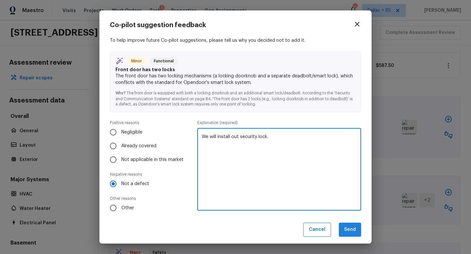
type textarea "We will install out security lock."
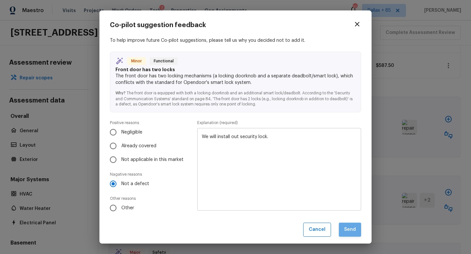
click at [345, 225] on button "Send" at bounding box center [350, 230] width 22 height 14
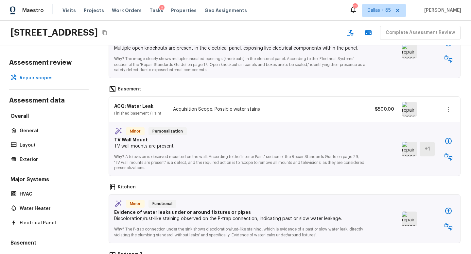
scroll to position [309, 0]
click at [408, 110] on img at bounding box center [409, 108] width 15 height 15
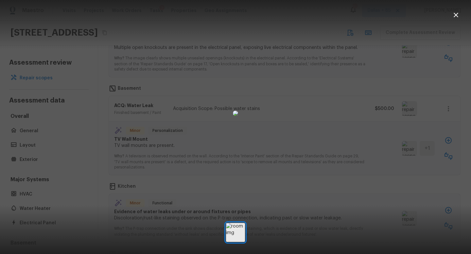
click at [457, 14] on icon "button" at bounding box center [456, 15] width 8 height 8
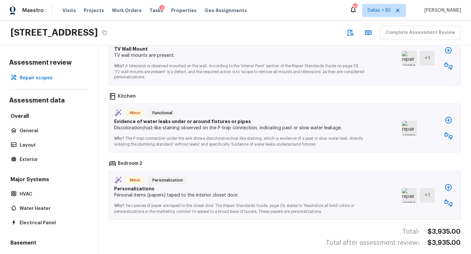
scroll to position [400, 0]
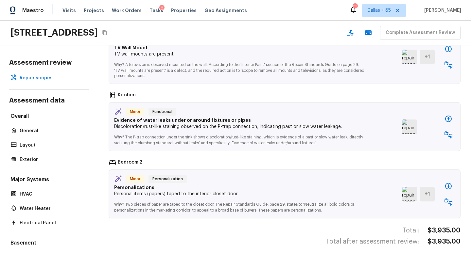
click at [413, 192] on img at bounding box center [409, 194] width 15 height 15
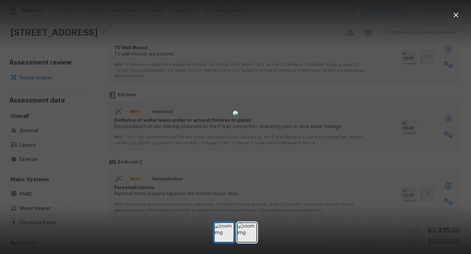
click at [251, 235] on img at bounding box center [246, 232] width 19 height 19
click at [459, 11] on button "button" at bounding box center [455, 15] width 13 height 13
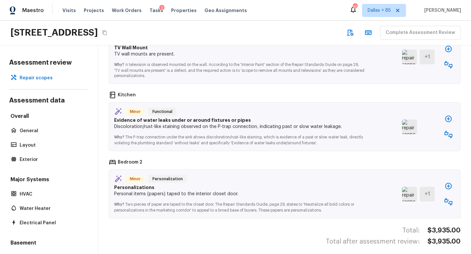
click at [451, 203] on icon "button" at bounding box center [448, 202] width 8 height 8
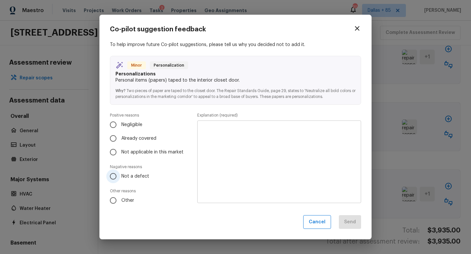
click at [116, 176] on input "Not a defect" at bounding box center [113, 177] width 14 height 14
radio input "true"
click at [240, 162] on textarea at bounding box center [279, 162] width 155 height 72
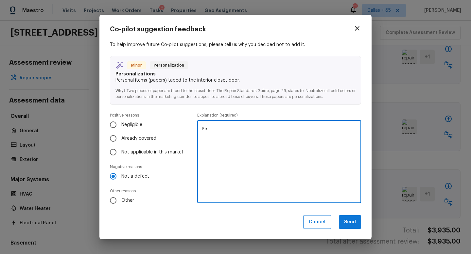
type textarea "P"
type textarea "Sellers peronal items"
click at [353, 222] on button "Send" at bounding box center [350, 222] width 22 height 14
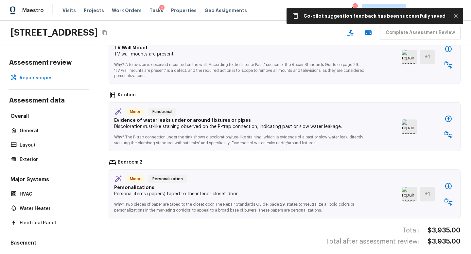
scroll to position [338, 0]
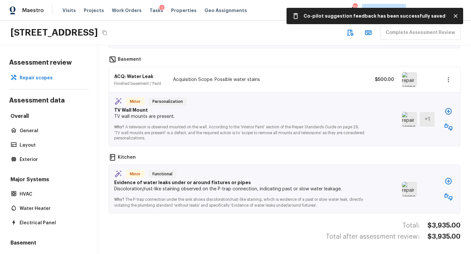
click at [402, 193] on img at bounding box center [409, 189] width 15 height 15
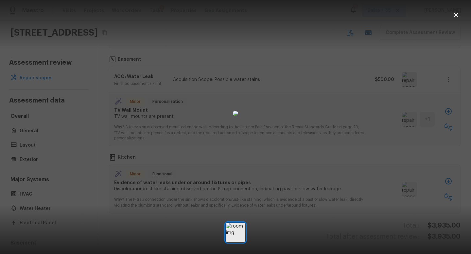
click at [453, 16] on icon "button" at bounding box center [456, 15] width 8 height 8
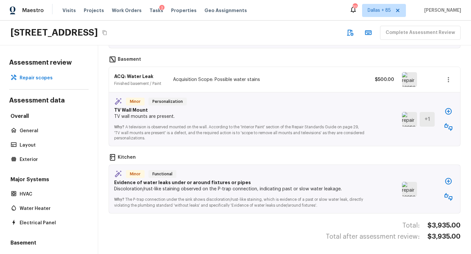
click at [448, 197] on icon "button" at bounding box center [448, 197] width 8 height 8
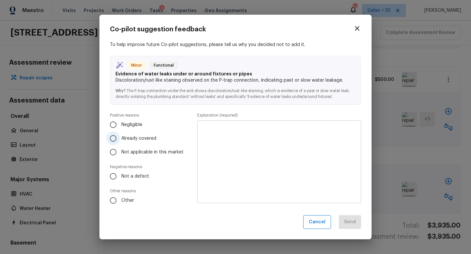
click at [116, 139] on input "Already covered" at bounding box center [113, 139] width 14 height 14
radio input "true"
click at [113, 180] on input "Not a defect" at bounding box center [113, 177] width 14 height 14
radio input "true"
radio input "false"
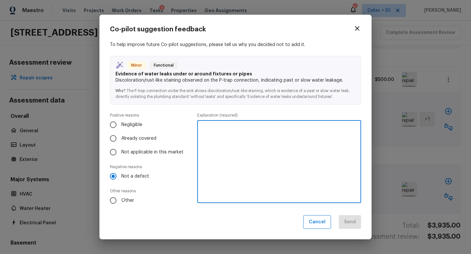
click at [244, 164] on textarea at bounding box center [279, 162] width 155 height 72
type textarea "No leak"
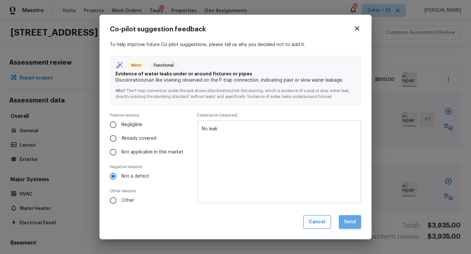
click at [353, 222] on button "Send" at bounding box center [350, 222] width 22 height 14
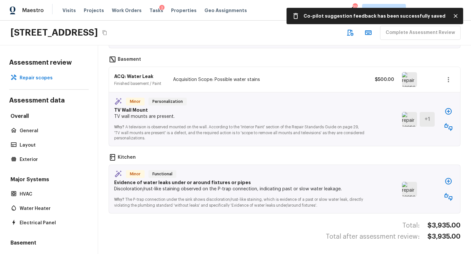
scroll to position [270, 0]
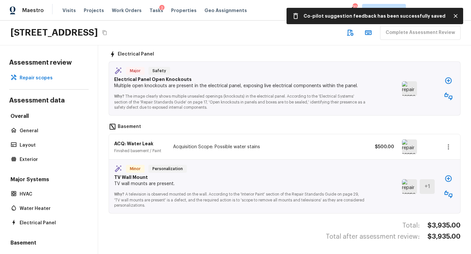
click at [407, 188] on img at bounding box center [409, 187] width 15 height 15
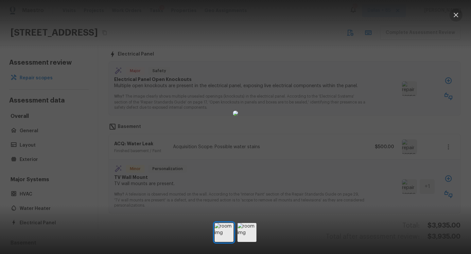
click at [453, 12] on icon "button" at bounding box center [456, 15] width 8 height 8
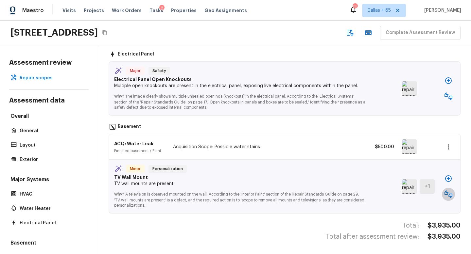
click at [447, 192] on icon "button" at bounding box center [448, 195] width 8 height 8
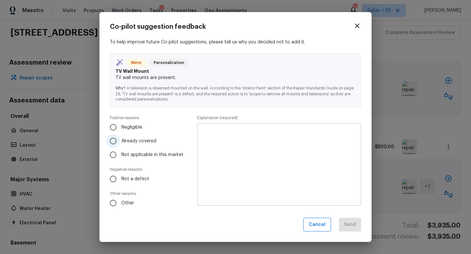
click at [126, 142] on span "Already covered" at bounding box center [138, 141] width 35 height 7
click at [120, 142] on input "Already covered" at bounding box center [113, 141] width 14 height 14
radio input "true"
click at [250, 150] on textarea at bounding box center [279, 164] width 155 height 72
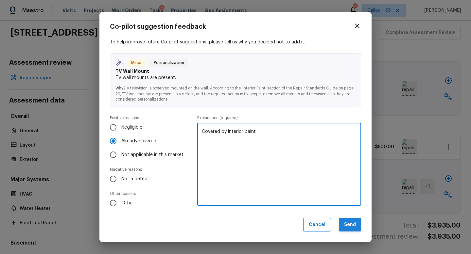
type textarea "Covered by interior paint"
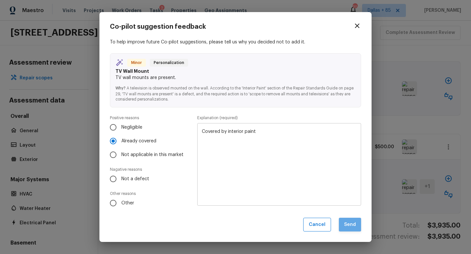
click at [347, 222] on button "Send" at bounding box center [350, 225] width 22 height 14
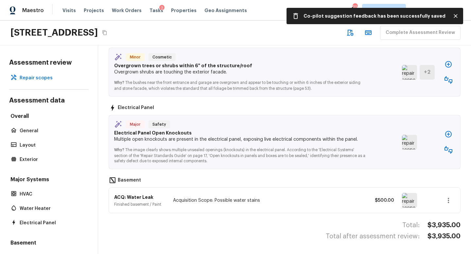
scroll to position [216, 0]
click at [444, 149] on button "button" at bounding box center [448, 150] width 13 height 13
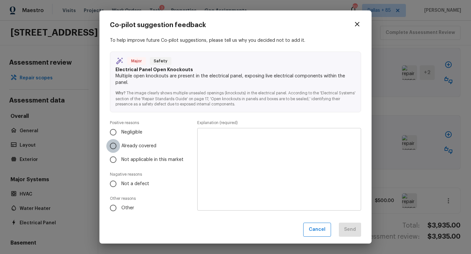
click at [115, 143] on input "Already covered" at bounding box center [113, 146] width 14 height 14
radio input "true"
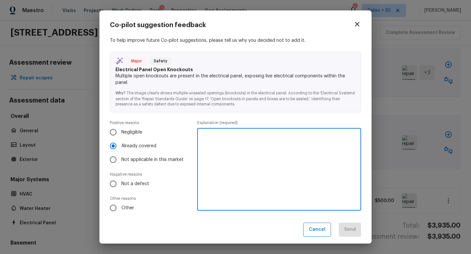
click at [234, 145] on textarea at bounding box center [279, 170] width 155 height 72
type textarea "No exposed knockouts"
click at [348, 233] on button "Send" at bounding box center [350, 230] width 22 height 14
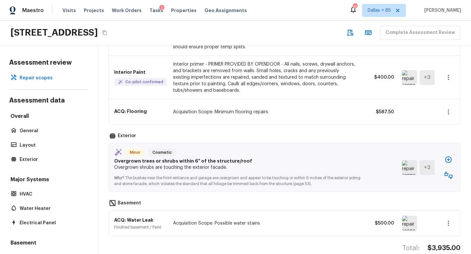
scroll to position [126, 0]
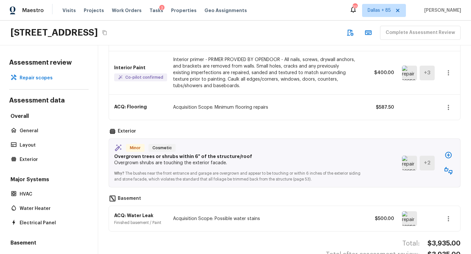
click at [450, 220] on icon "button" at bounding box center [448, 219] width 8 height 8
click at [435, 203] on li "Edit" at bounding box center [445, 198] width 43 height 20
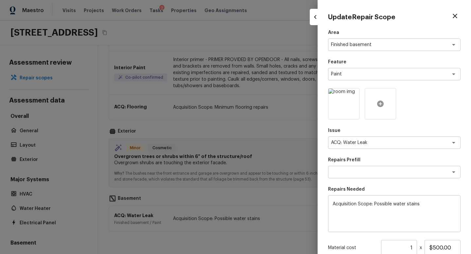
click at [374, 90] on div at bounding box center [380, 103] width 31 height 31
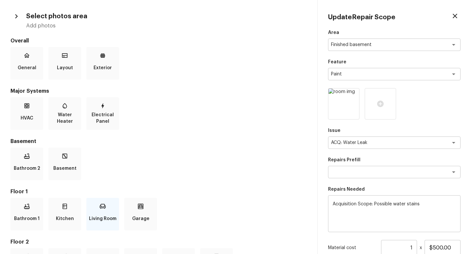
click at [96, 211] on div "Living Room" at bounding box center [102, 214] width 33 height 33
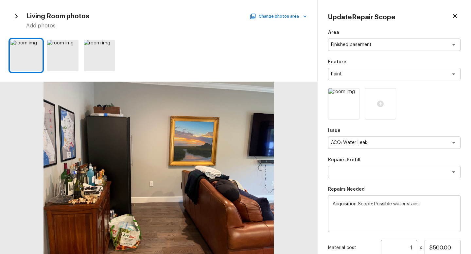
click at [17, 14] on icon "button" at bounding box center [16, 16] width 9 height 9
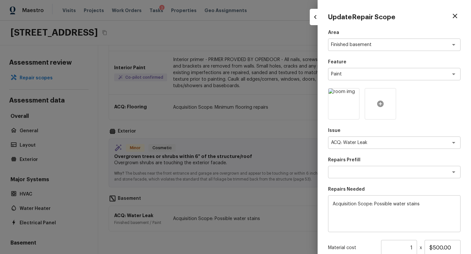
click at [394, 107] on div at bounding box center [380, 103] width 31 height 31
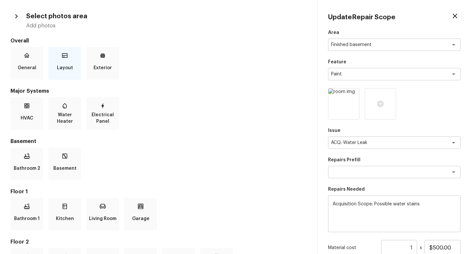
click at [60, 60] on div "Layout" at bounding box center [64, 63] width 33 height 33
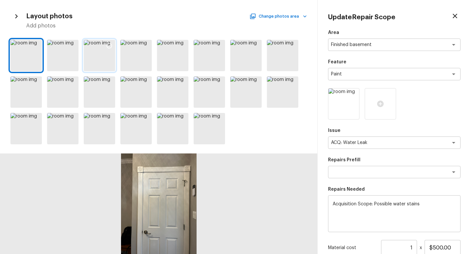
click at [107, 51] on div at bounding box center [109, 47] width 12 height 14
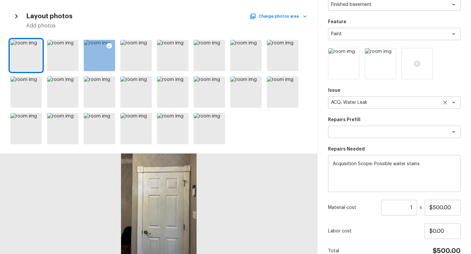
scroll to position [35, 0]
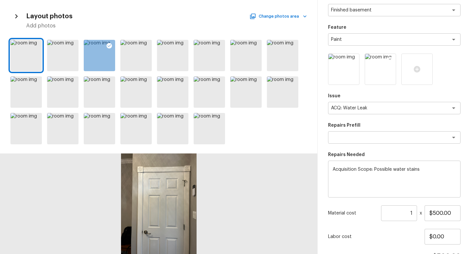
click at [389, 60] on icon at bounding box center [389, 60] width 7 height 7
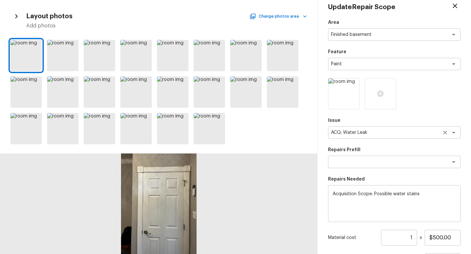
scroll to position [0, 0]
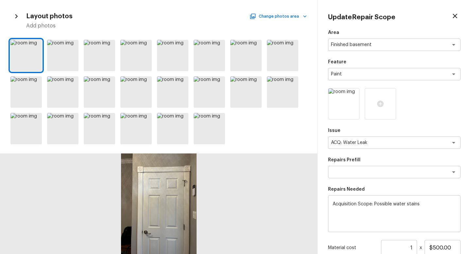
click at [456, 18] on icon "button" at bounding box center [455, 16] width 8 height 8
type input "$0.00"
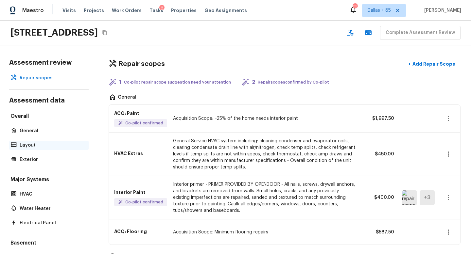
click at [36, 143] on p "Layout" at bounding box center [52, 145] width 65 height 7
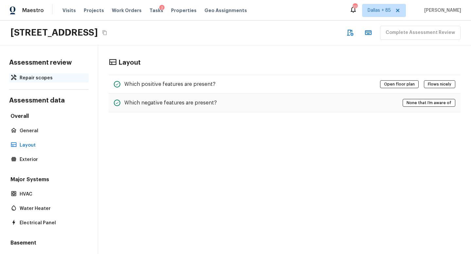
click at [52, 75] on p "Repair scopes" at bounding box center [52, 78] width 65 height 7
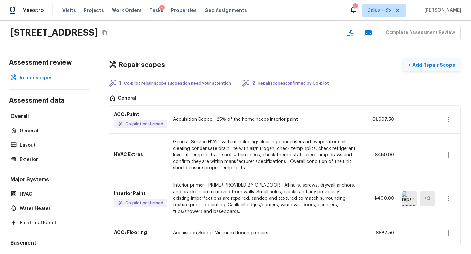
click at [432, 67] on p "Add Repair Scope" at bounding box center [433, 65] width 44 height 7
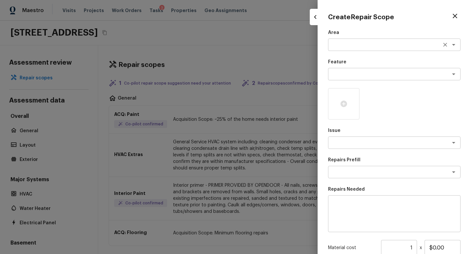
click at [338, 39] on div "x ​" at bounding box center [394, 45] width 132 height 12
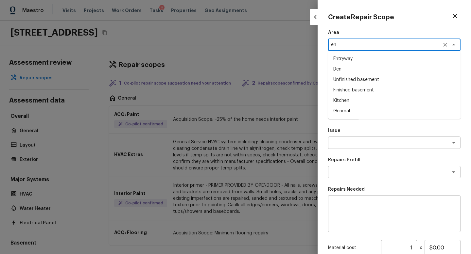
click at [348, 57] on li "Entryway" at bounding box center [394, 59] width 132 height 10
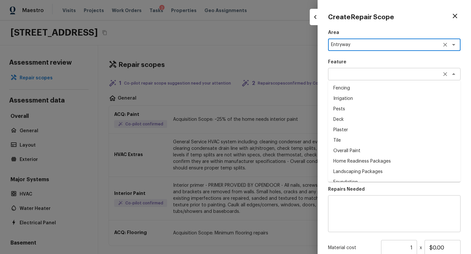
click at [353, 79] on div "x ​" at bounding box center [394, 74] width 132 height 12
type textarea "Entryway"
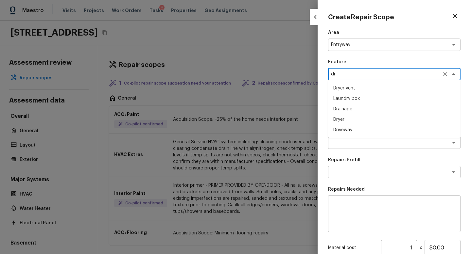
type textarea "d"
click at [360, 93] on li "Walls and Ceiling" at bounding box center [394, 88] width 132 height 10
type textarea "Walls and Ceiling"
click at [348, 143] on textarea at bounding box center [385, 143] width 108 height 7
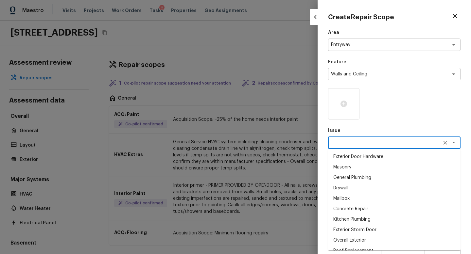
click at [345, 188] on li "Drywall" at bounding box center [394, 188] width 132 height 10
type textarea "Drywall"
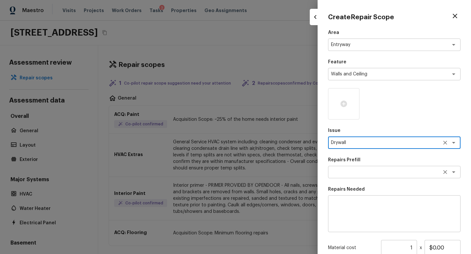
click at [360, 173] on textarea at bounding box center [385, 172] width 108 height 7
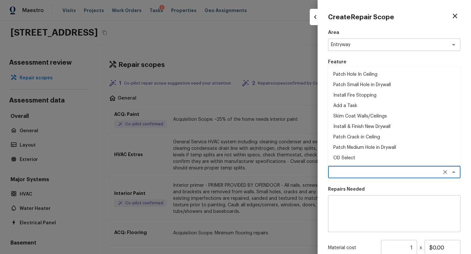
click at [361, 135] on li "Patch Crack in Ceiling" at bounding box center [394, 137] width 132 height 10
type textarea "Patch Crack in Ceiling"
type textarea "Prep/scrape all loose material from the damaged area; prime if needed. Patch th…"
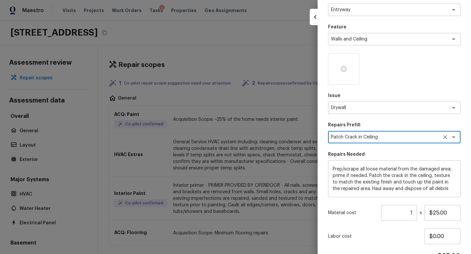
scroll to position [34, 0]
click at [345, 66] on icon at bounding box center [344, 70] width 8 height 8
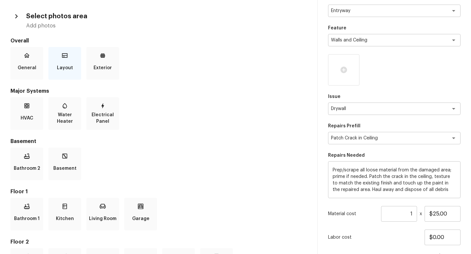
click at [73, 66] on div "Layout" at bounding box center [64, 63] width 33 height 33
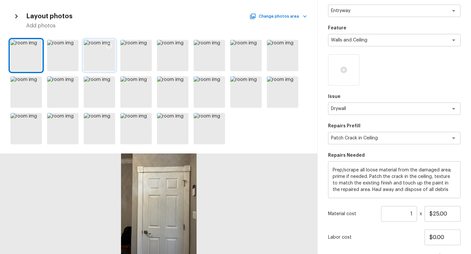
click at [107, 56] on div at bounding box center [99, 55] width 31 height 31
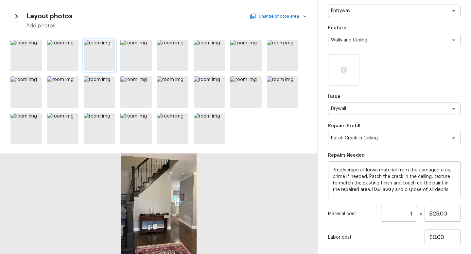
click at [110, 44] on icon at bounding box center [109, 46] width 7 height 7
click at [146, 45] on icon at bounding box center [146, 46] width 7 height 7
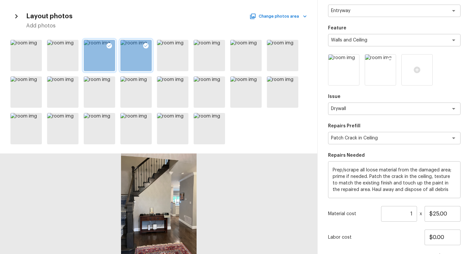
click at [378, 69] on img at bounding box center [380, 70] width 31 height 31
click at [175, 201] on div at bounding box center [158, 204] width 317 height 101
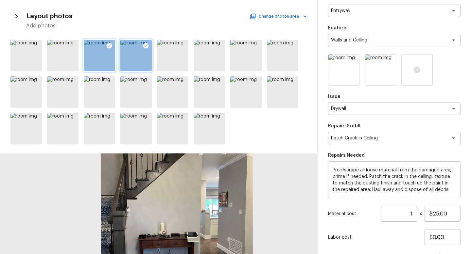
click at [213, 201] on div at bounding box center [177, 214] width 638 height 202
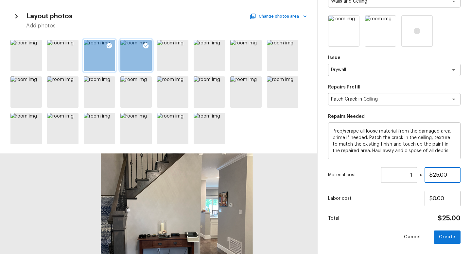
click at [438, 178] on input "$25.00" at bounding box center [442, 175] width 36 height 16
type input "$50.00"
click at [453, 236] on button "Create" at bounding box center [447, 237] width 27 height 13
type input "$0.00"
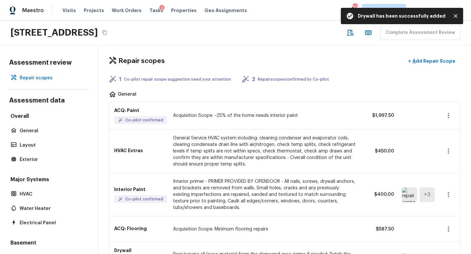
scroll to position [0, 0]
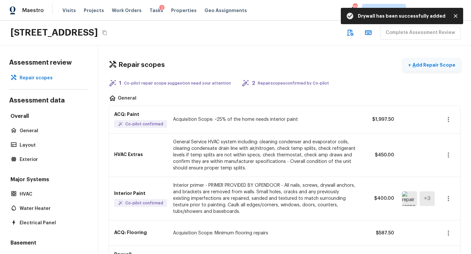
click at [420, 65] on p "Add Repair Scope" at bounding box center [433, 65] width 44 height 7
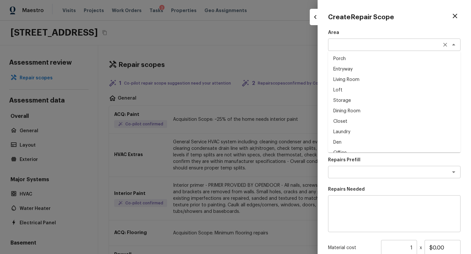
click at [357, 50] on div "x ​" at bounding box center [394, 45] width 132 height 12
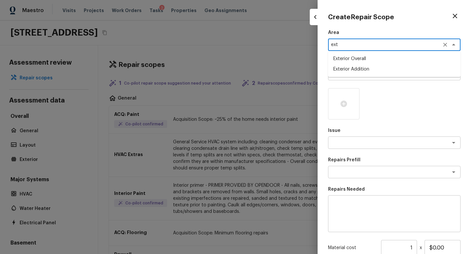
click at [358, 59] on li "Exterior Overall" at bounding box center [394, 59] width 132 height 10
click at [356, 71] on div "x ​" at bounding box center [394, 74] width 132 height 12
type textarea "Exterior Overall"
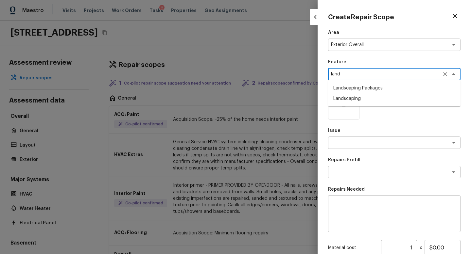
click at [356, 86] on li "Landscaping Packages" at bounding box center [394, 88] width 132 height 10
type textarea "Landscaping Packages"
click at [349, 140] on textarea at bounding box center [385, 143] width 108 height 7
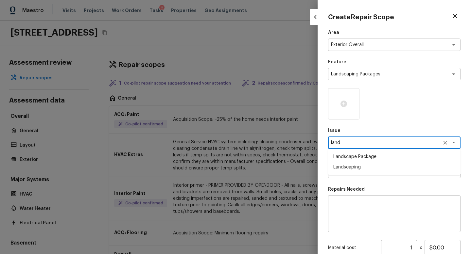
click at [361, 157] on li "Landscape Package" at bounding box center [394, 157] width 132 height 10
type textarea "Landscape Package"
click at [361, 173] on textarea at bounding box center [385, 172] width 108 height 7
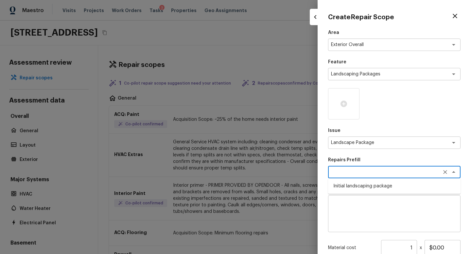
click at [359, 188] on li "Initial landscaping package" at bounding box center [394, 186] width 132 height 10
type textarea "Initial landscaping package"
type textarea "Mowing of grass up to 6" in height. Mow, edge along driveways & sidewalks, trim…"
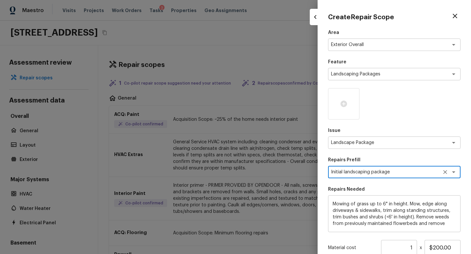
scroll to position [73, 0]
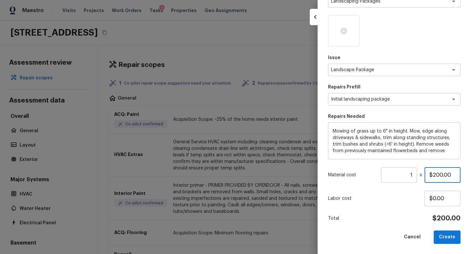
click at [440, 174] on input "$200.00" at bounding box center [442, 175] width 36 height 16
click at [436, 174] on input "$200.00" at bounding box center [442, 175] width 36 height 16
type input "$300.00"
click at [375, 203] on div "Labor cost $0.00" at bounding box center [394, 199] width 132 height 16
click at [455, 236] on button "Create" at bounding box center [447, 237] width 27 height 13
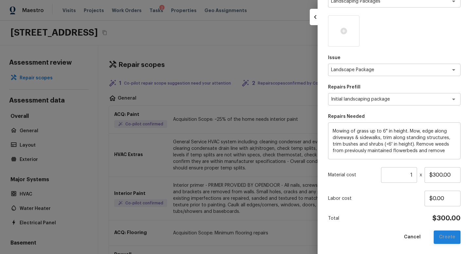
type input "$0.00"
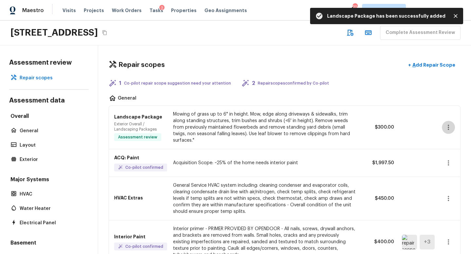
click at [452, 123] on button "button" at bounding box center [448, 127] width 13 height 13
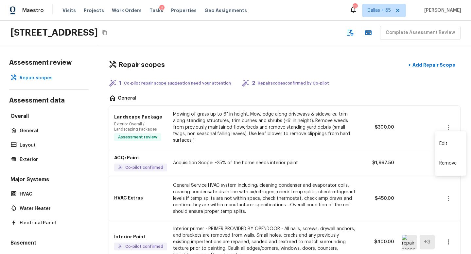
click at [446, 142] on li "Edit" at bounding box center [450, 144] width 30 height 20
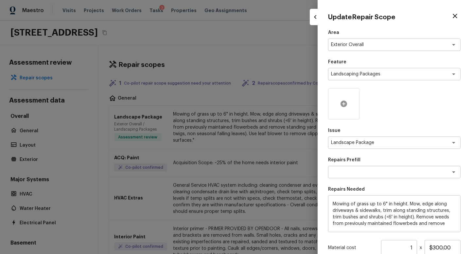
click at [346, 101] on icon at bounding box center [344, 104] width 8 height 8
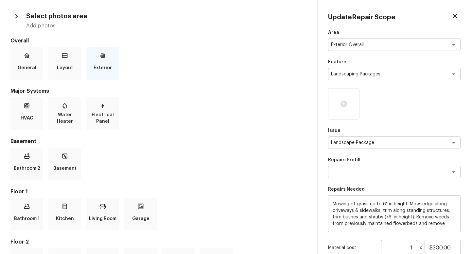
click at [111, 70] on p "Exterior" at bounding box center [103, 67] width 18 height 13
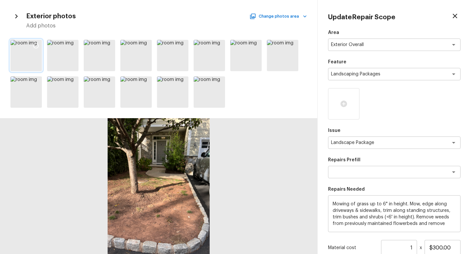
click at [34, 45] on icon at bounding box center [36, 46] width 6 height 6
click at [73, 46] on icon at bounding box center [72, 46] width 7 height 7
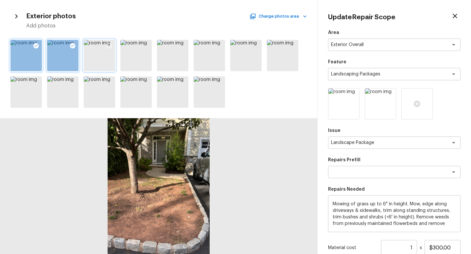
click at [109, 44] on icon at bounding box center [109, 46] width 7 height 7
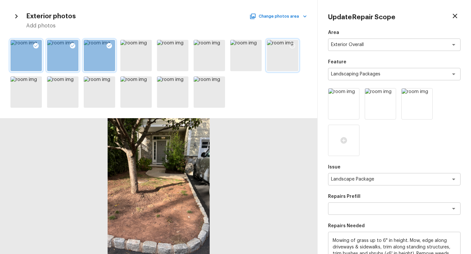
click at [291, 46] on icon at bounding box center [292, 46] width 7 height 7
click at [108, 82] on icon at bounding box center [109, 82] width 7 height 7
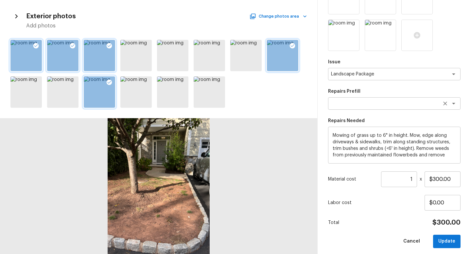
scroll to position [110, 0]
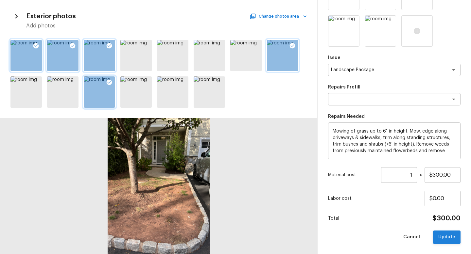
click at [449, 237] on button "Update" at bounding box center [446, 237] width 27 height 13
type input "$0.00"
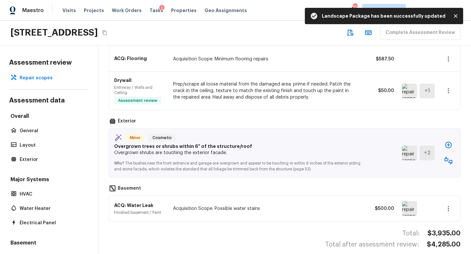
scroll to position [216, 0]
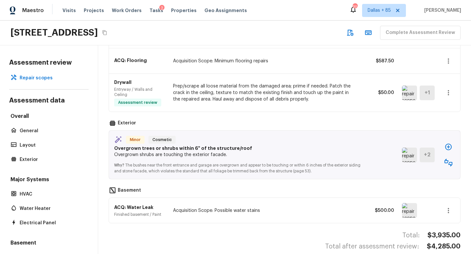
click at [445, 159] on icon "button" at bounding box center [448, 163] width 8 height 8
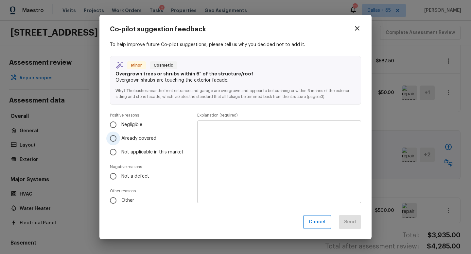
click at [141, 138] on span "Already covered" at bounding box center [138, 138] width 35 height 7
click at [120, 138] on input "Already covered" at bounding box center [113, 139] width 14 height 14
radio input "true"
click at [293, 149] on textarea at bounding box center [279, 162] width 155 height 72
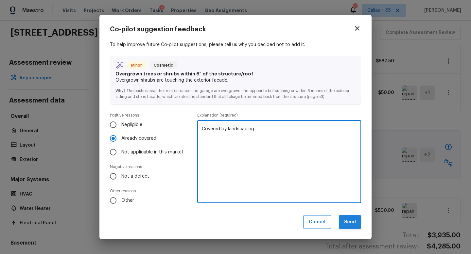
type textarea "Covered by landscaping."
click at [354, 220] on button "Send" at bounding box center [350, 222] width 22 height 14
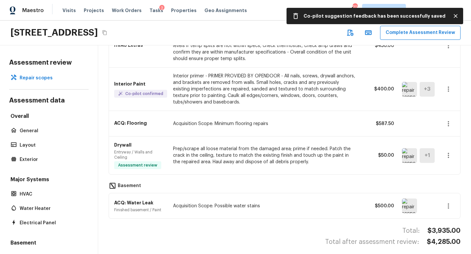
scroll to position [0, 0]
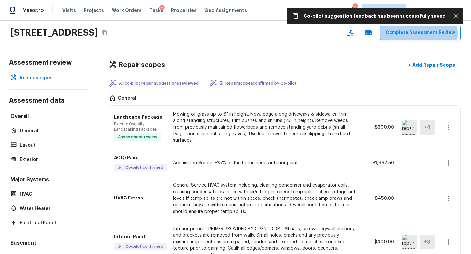
click at [419, 33] on button "Complete Assessment Review" at bounding box center [420, 33] width 80 height 14
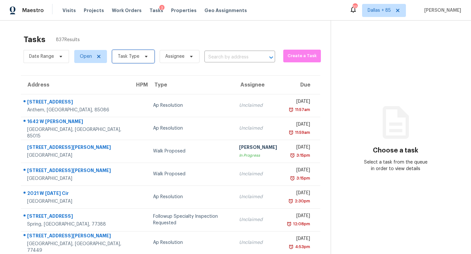
click at [142, 53] on span "Task Type" at bounding box center [133, 56] width 42 height 13
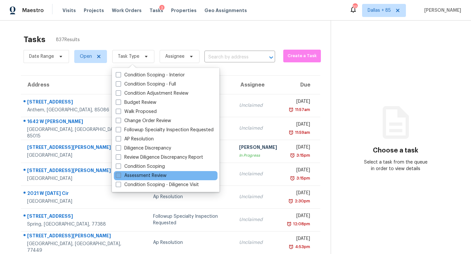
click at [144, 176] on label "Assessment Review" at bounding box center [141, 176] width 51 height 7
click at [120, 176] on input "Assessment Review" at bounding box center [118, 175] width 4 height 4
checkbox input "true"
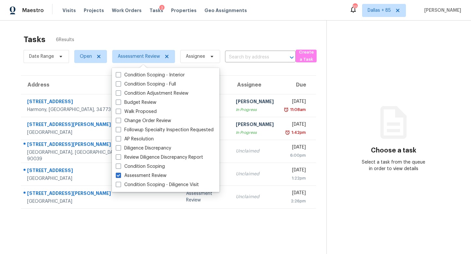
click at [220, 36] on div "Tasks 6 Results" at bounding box center [175, 39] width 303 height 17
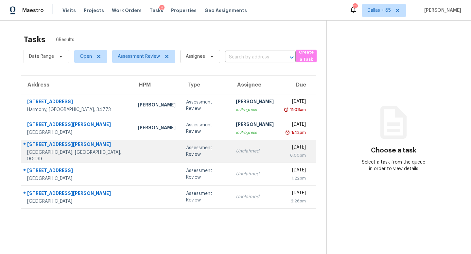
click at [245, 152] on div "Unclaimed" at bounding box center [255, 151] width 38 height 7
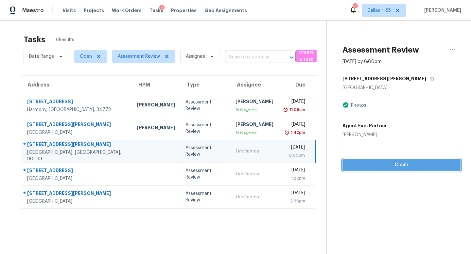
click at [386, 162] on span "Claim" at bounding box center [402, 165] width 108 height 8
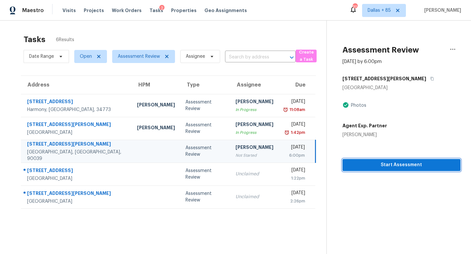
click at [388, 164] on span "Start Assessment" at bounding box center [402, 165] width 108 height 8
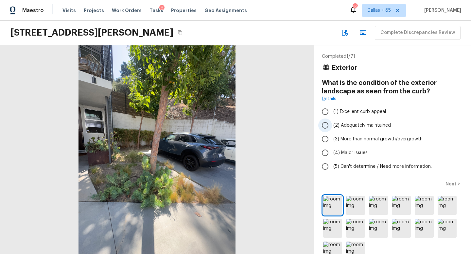
click at [360, 130] on label "(2) Adequately maintained" at bounding box center [388, 126] width 140 height 14
click at [332, 130] on input "(2) Adequately maintained" at bounding box center [325, 126] width 14 height 14
radio input "true"
click at [450, 181] on p "Next" at bounding box center [451, 184] width 12 height 7
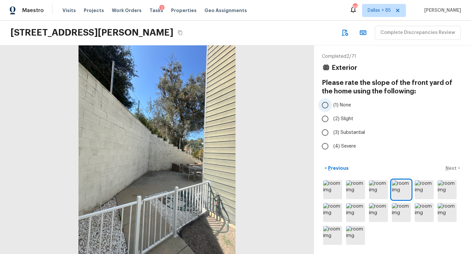
click at [337, 108] on span "(1) None" at bounding box center [342, 105] width 18 height 7
click at [332, 108] on input "(1) None" at bounding box center [325, 105] width 14 height 14
radio input "true"
click at [448, 168] on p "Next" at bounding box center [451, 168] width 12 height 7
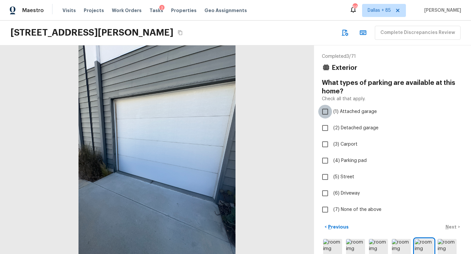
click at [327, 111] on input "(1) Attached garage" at bounding box center [325, 112] width 14 height 14
checkbox input "true"
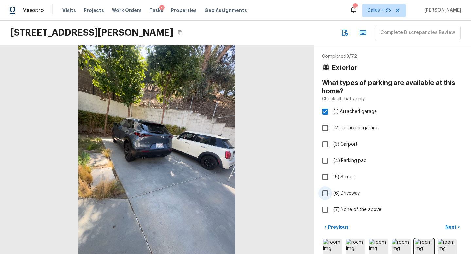
click at [326, 190] on input "(6) Driveway" at bounding box center [325, 194] width 14 height 14
checkbox input "true"
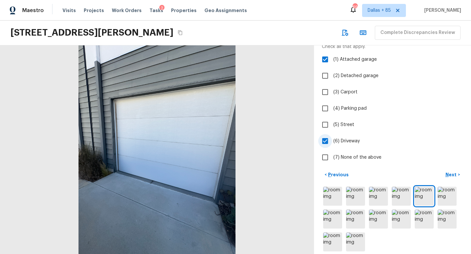
scroll to position [59, 0]
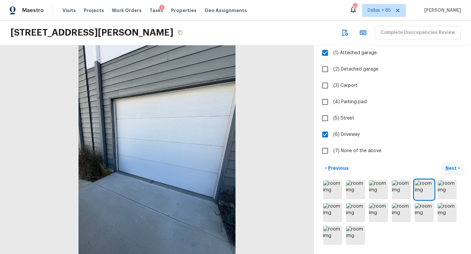
click at [450, 166] on p "Next" at bounding box center [451, 168] width 12 height 7
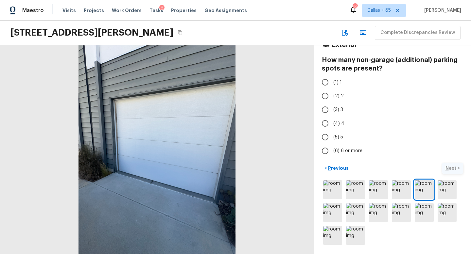
scroll to position [23, 0]
click at [326, 96] on input "(2) 2" at bounding box center [325, 96] width 14 height 14
radio input "true"
click at [449, 168] on p "Next" at bounding box center [451, 168] width 12 height 7
click at [326, 81] on input "(1) 1" at bounding box center [325, 83] width 14 height 14
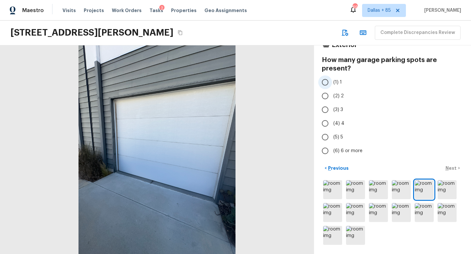
radio input "true"
click at [451, 167] on p "Next" at bounding box center [451, 168] width 12 height 7
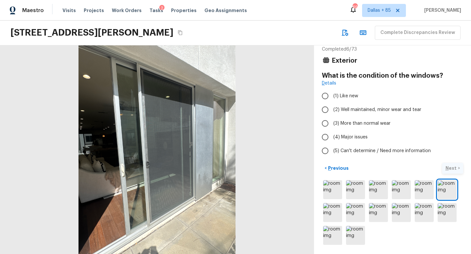
scroll to position [7, 0]
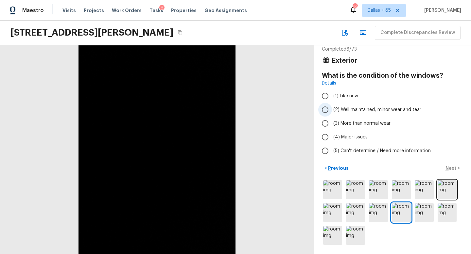
click at [359, 107] on span "(2) Well maintained, minor wear and tear" at bounding box center [377, 110] width 88 height 7
click at [332, 107] on input "(2) Well maintained, minor wear and tear" at bounding box center [325, 110] width 14 height 14
radio input "true"
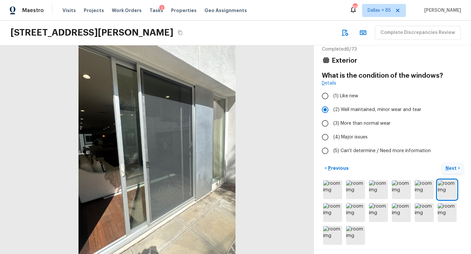
click at [452, 167] on p "Next" at bounding box center [451, 168] width 12 height 7
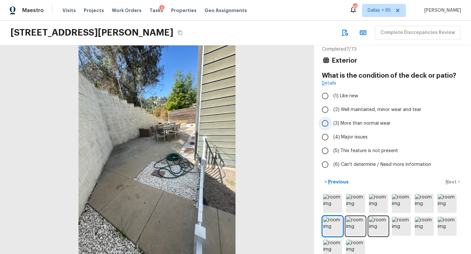
click at [365, 124] on span "(3) More than normal wear" at bounding box center [361, 123] width 57 height 7
click at [332, 124] on input "(3) More than normal wear" at bounding box center [325, 124] width 14 height 14
radio input "true"
click at [448, 182] on p "Next" at bounding box center [451, 182] width 12 height 7
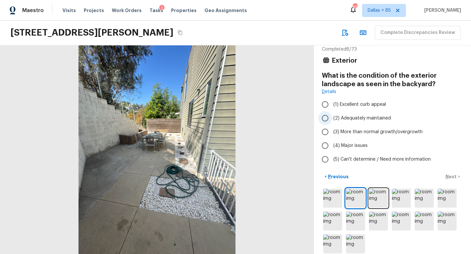
click at [350, 122] on label "(2) Adequately maintained" at bounding box center [388, 118] width 140 height 14
click at [332, 122] on input "(2) Adequately maintained" at bounding box center [325, 118] width 14 height 14
radio input "true"
click at [449, 176] on p "Next" at bounding box center [451, 177] width 12 height 7
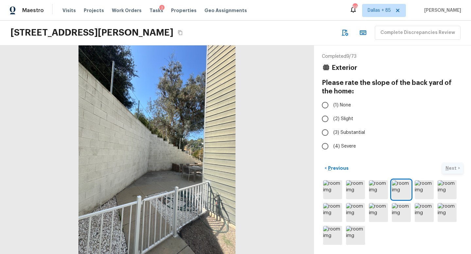
scroll to position [0, 0]
click at [331, 104] on input "(1) None" at bounding box center [325, 105] width 14 height 14
radio input "true"
click at [455, 168] on p "Next" at bounding box center [451, 168] width 12 height 7
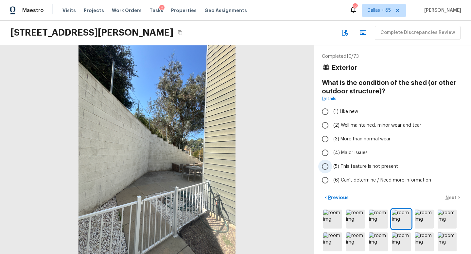
click at [356, 166] on span "(5) This feature is not present" at bounding box center [365, 166] width 65 height 7
click at [332, 166] on input "(5) This feature is not present" at bounding box center [325, 167] width 14 height 14
radio input "true"
click at [447, 196] on p "Next" at bounding box center [451, 198] width 12 height 7
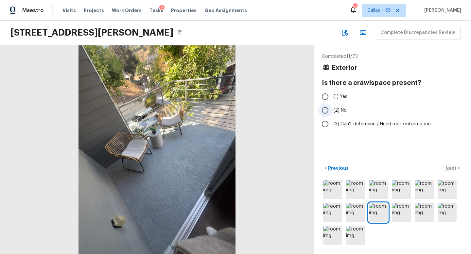
click at [340, 113] on span "(2) No" at bounding box center [339, 110] width 13 height 7
click at [332, 113] on input "(2) No" at bounding box center [325, 111] width 14 height 14
radio input "true"
click at [446, 169] on p "Next" at bounding box center [451, 168] width 12 height 7
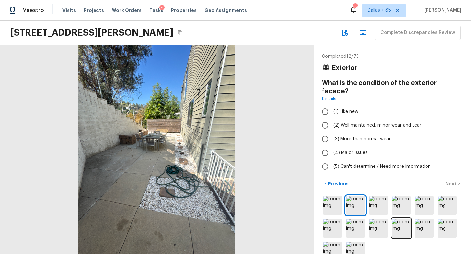
click at [226, 124] on div at bounding box center [157, 149] width 314 height 209
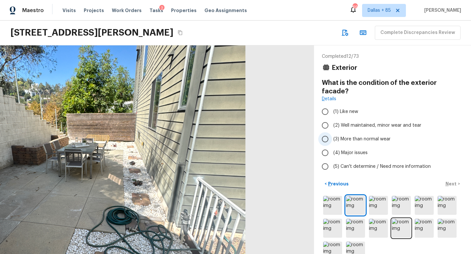
click at [348, 136] on span "(3) More than normal wear" at bounding box center [361, 139] width 57 height 7
click at [332, 134] on input "(3) More than normal wear" at bounding box center [325, 139] width 14 height 14
radio input "true"
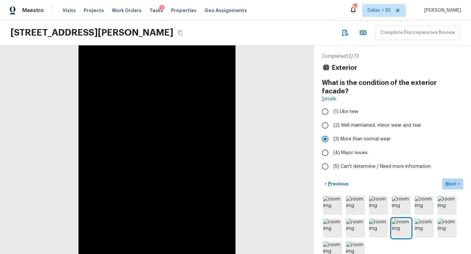
click at [449, 181] on p "Next" at bounding box center [451, 184] width 12 height 7
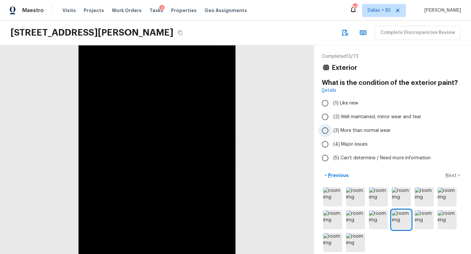
click at [359, 129] on span "(3) More than normal wear" at bounding box center [361, 131] width 57 height 7
click at [332, 129] on input "(3) More than normal wear" at bounding box center [325, 131] width 14 height 14
radio input "true"
click at [334, 172] on button "< Previous" at bounding box center [336, 175] width 29 height 11
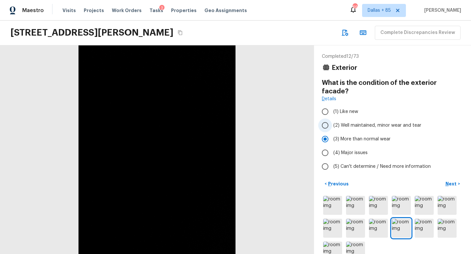
click at [356, 122] on span "(2) Well maintained, minor wear and tear" at bounding box center [377, 125] width 88 height 7
click at [332, 119] on input "(2) Well maintained, minor wear and tear" at bounding box center [325, 126] width 14 height 14
radio input "true"
click at [448, 181] on p "Next" at bounding box center [451, 184] width 12 height 7
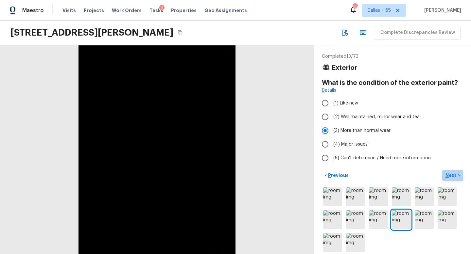
click at [455, 172] on button "Next >" at bounding box center [452, 175] width 21 height 11
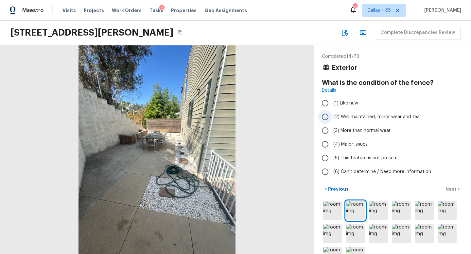
click at [381, 115] on span "(2) Well maintained, minor wear and tear" at bounding box center [377, 117] width 88 height 7
click at [332, 115] on input "(2) Well maintained, minor wear and tear" at bounding box center [325, 117] width 14 height 14
radio input "true"
click at [445, 188] on button "Next >" at bounding box center [452, 189] width 21 height 11
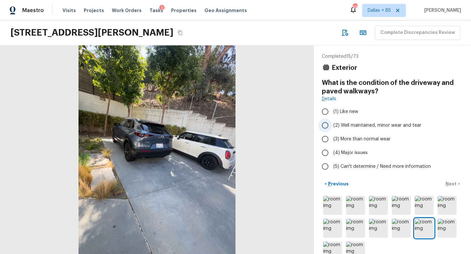
click at [363, 123] on span "(2) Well maintained, minor wear and tear" at bounding box center [377, 125] width 88 height 7
click at [332, 123] on input "(2) Well maintained, minor wear and tear" at bounding box center [325, 126] width 14 height 14
radio input "true"
click at [452, 186] on p "Next" at bounding box center [451, 184] width 12 height 7
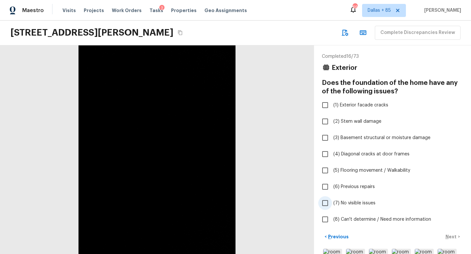
click at [338, 203] on span "(7) No visible issues" at bounding box center [354, 203] width 42 height 7
click at [332, 203] on input "(7) No visible issues" at bounding box center [325, 204] width 14 height 14
checkbox input "true"
click at [454, 234] on p "Next" at bounding box center [451, 237] width 12 height 7
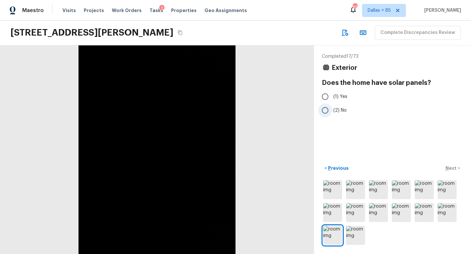
click at [333, 112] on label "(2) No" at bounding box center [388, 111] width 140 height 14
click at [332, 112] on input "(2) No" at bounding box center [325, 111] width 14 height 14
radio input "true"
click at [454, 163] on button "Next >" at bounding box center [452, 168] width 21 height 11
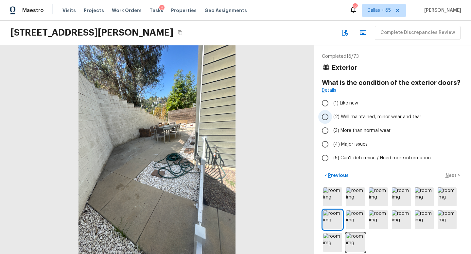
click at [345, 120] on label "(2) Well maintained, minor wear and tear" at bounding box center [388, 117] width 140 height 14
click at [332, 120] on input "(2) Well maintained, minor wear and tear" at bounding box center [325, 117] width 14 height 14
radio input "true"
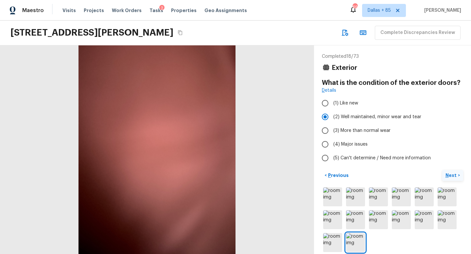
click at [450, 176] on p "Next" at bounding box center [451, 175] width 12 height 7
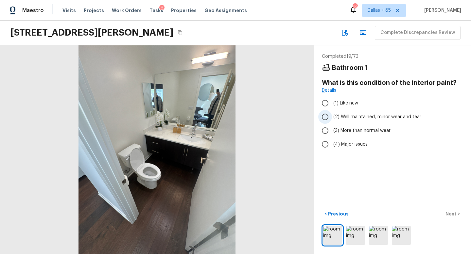
click at [406, 118] on span "(2) Well maintained, minor wear and tear" at bounding box center [377, 117] width 88 height 7
click at [332, 118] on input "(2) Well maintained, minor wear and tear" at bounding box center [325, 117] width 14 height 14
radio input "true"
click at [446, 214] on p "Next" at bounding box center [451, 214] width 12 height 7
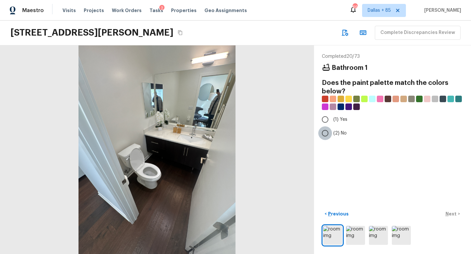
click at [327, 133] on input "(2) No" at bounding box center [325, 134] width 14 height 14
radio input "true"
click at [449, 216] on p "Next" at bounding box center [451, 214] width 12 height 7
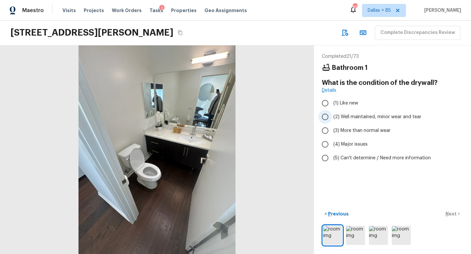
click at [329, 118] on input "(2) Well maintained, minor wear and tear" at bounding box center [325, 117] width 14 height 14
radio input "true"
click at [451, 216] on p "Next" at bounding box center [451, 214] width 12 height 7
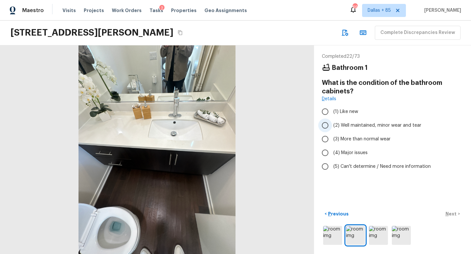
click at [342, 121] on label "(2) Well maintained, minor wear and tear" at bounding box center [388, 126] width 140 height 14
click at [332, 121] on input "(2) Well maintained, minor wear and tear" at bounding box center [325, 126] width 14 height 14
radio input "true"
click at [449, 214] on p "Next" at bounding box center [451, 214] width 12 height 7
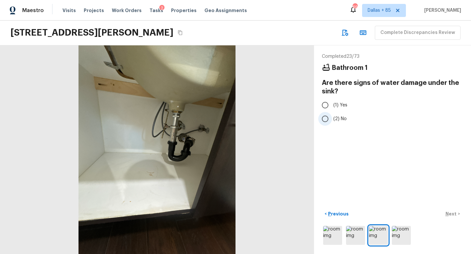
click at [332, 117] on label "(2) No" at bounding box center [388, 119] width 140 height 14
click at [332, 117] on input "(2) No" at bounding box center [325, 119] width 14 height 14
radio input "true"
click at [455, 215] on p "Next" at bounding box center [451, 214] width 12 height 7
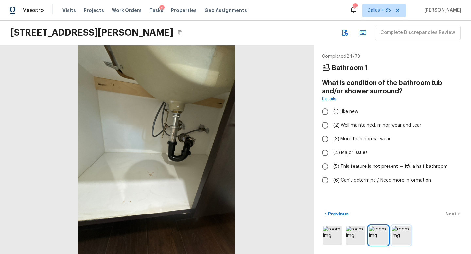
click at [402, 235] on img at bounding box center [401, 235] width 19 height 19
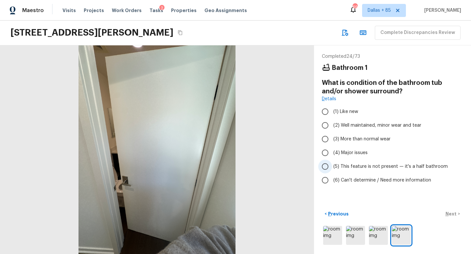
click at [358, 167] on span "(5) This feature is not present — it's a half bathroom" at bounding box center [390, 166] width 114 height 7
click at [332, 167] on input "(5) This feature is not present — it's a half bathroom" at bounding box center [325, 167] width 14 height 14
radio input "true"
click at [448, 213] on p "Next" at bounding box center [451, 214] width 12 height 7
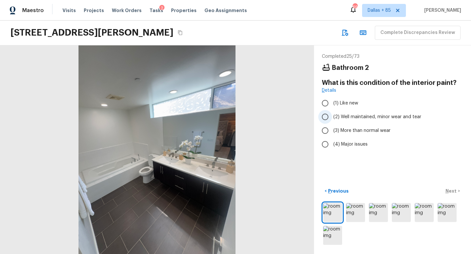
click at [413, 117] on span "(2) Well maintained, minor wear and tear" at bounding box center [377, 117] width 88 height 7
click at [332, 117] on input "(2) Well maintained, minor wear and tear" at bounding box center [325, 117] width 14 height 14
radio input "true"
click at [451, 189] on p "Next" at bounding box center [451, 191] width 12 height 7
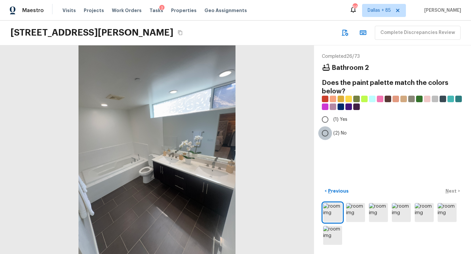
click at [330, 137] on input "(2) No" at bounding box center [325, 134] width 14 height 14
radio input "true"
click at [454, 190] on p "Next" at bounding box center [451, 191] width 12 height 7
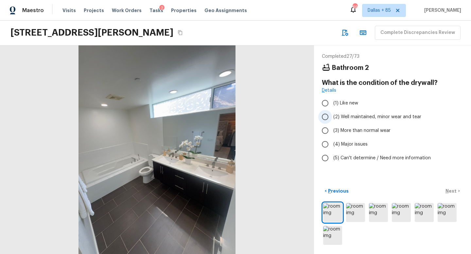
click at [326, 119] on input "(2) Well maintained, minor wear and tear" at bounding box center [325, 117] width 14 height 14
radio input "true"
click at [448, 188] on p "Next" at bounding box center [451, 191] width 12 height 7
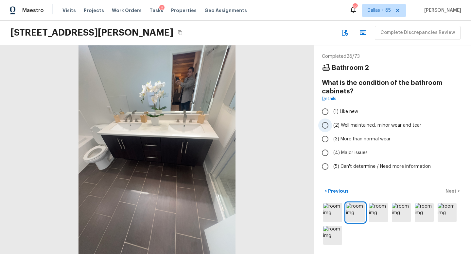
click at [327, 125] on input "(2) Well maintained, minor wear and tear" at bounding box center [325, 126] width 14 height 14
radio input "true"
click at [141, 152] on div at bounding box center [157, 149] width 314 height 209
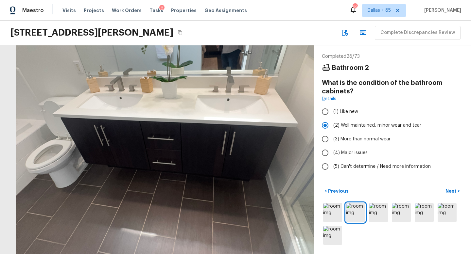
click at [141, 152] on div at bounding box center [173, 148] width 631 height 420
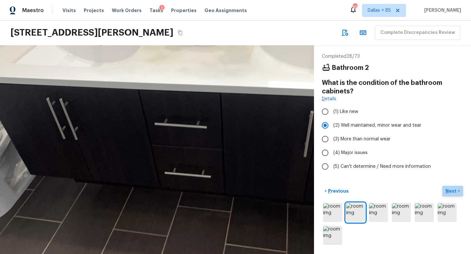
click at [444, 190] on button "Next >" at bounding box center [452, 191] width 21 height 11
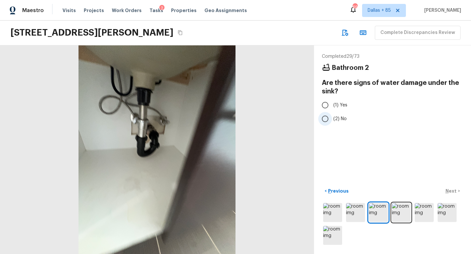
click at [336, 120] on span "(2) No" at bounding box center [339, 119] width 13 height 7
click at [332, 120] on input "(2) No" at bounding box center [325, 119] width 14 height 14
radio input "true"
click at [451, 188] on p "Next" at bounding box center [451, 191] width 12 height 7
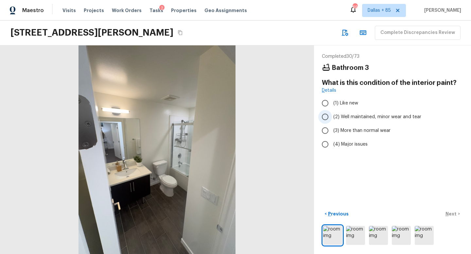
click at [393, 114] on span "(2) Well maintained, minor wear and tear" at bounding box center [377, 117] width 88 height 7
click at [332, 114] on input "(2) Well maintained, minor wear and tear" at bounding box center [325, 117] width 14 height 14
radio input "true"
click at [449, 216] on p "Next" at bounding box center [451, 214] width 12 height 7
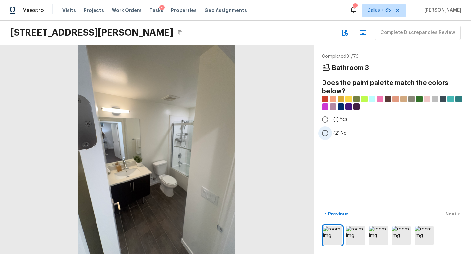
click at [327, 133] on input "(2) No" at bounding box center [325, 134] width 14 height 14
radio input "true"
click at [448, 212] on p "Next" at bounding box center [451, 214] width 12 height 7
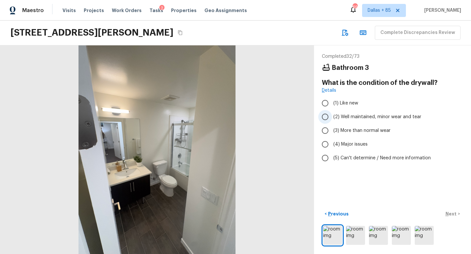
click at [347, 114] on span "(2) Well maintained, minor wear and tear" at bounding box center [377, 117] width 88 height 7
click at [332, 113] on input "(2) Well maintained, minor wear and tear" at bounding box center [325, 117] width 14 height 14
radio input "true"
click at [448, 215] on p "Next" at bounding box center [451, 214] width 12 height 7
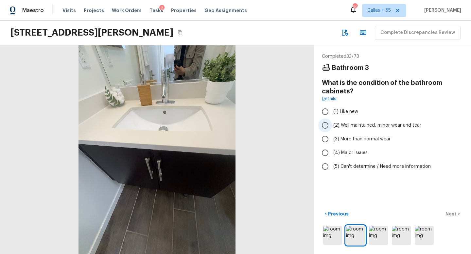
click at [335, 127] on span "(2) Well maintained, minor wear and tear" at bounding box center [377, 125] width 88 height 7
click at [332, 127] on input "(2) Well maintained, minor wear and tear" at bounding box center [325, 126] width 14 height 14
radio input "true"
click at [449, 214] on p "Next" at bounding box center [451, 214] width 12 height 7
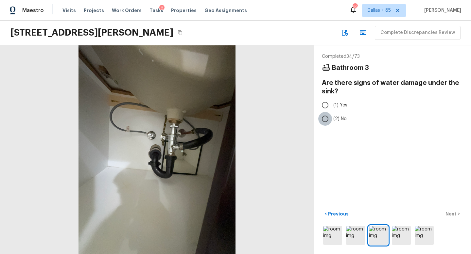
click at [325, 121] on input "(2) No" at bounding box center [325, 119] width 14 height 14
radio input "true"
click at [453, 214] on p "Next" at bounding box center [451, 214] width 12 height 7
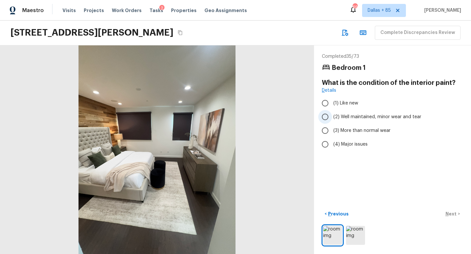
click at [344, 113] on label "(2) Well maintained, minor wear and tear" at bounding box center [388, 117] width 140 height 14
click at [332, 113] on input "(2) Well maintained, minor wear and tear" at bounding box center [325, 117] width 14 height 14
radio input "true"
click at [450, 214] on p "Next" at bounding box center [451, 214] width 12 height 7
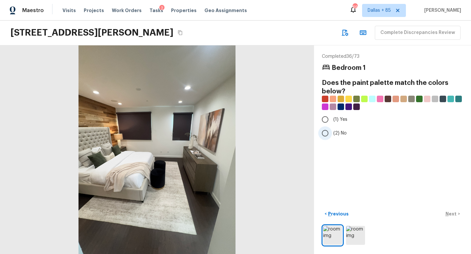
click at [327, 132] on input "(2) No" at bounding box center [325, 134] width 14 height 14
radio input "true"
click at [448, 214] on p "Next" at bounding box center [451, 214] width 12 height 7
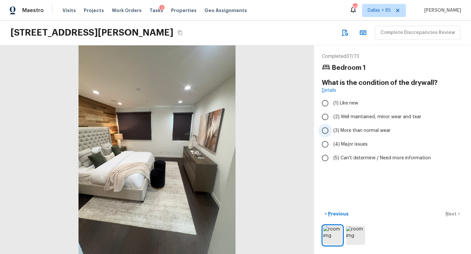
click at [335, 132] on span "(3) More than normal wear" at bounding box center [361, 131] width 57 height 7
click at [332, 132] on input "(3) More than normal wear" at bounding box center [325, 131] width 14 height 14
radio input "true"
click at [453, 214] on p "Next" at bounding box center [451, 214] width 12 height 7
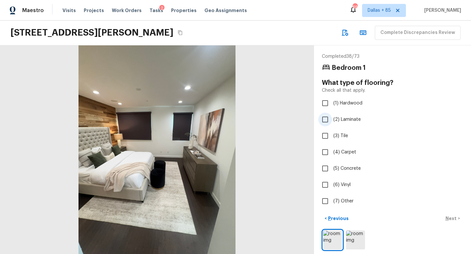
click at [333, 124] on label "(2) Laminate" at bounding box center [388, 120] width 140 height 14
click at [332, 124] on input "(2) Laminate" at bounding box center [325, 120] width 14 height 14
checkbox input "true"
click at [169, 246] on div at bounding box center [157, 149] width 314 height 209
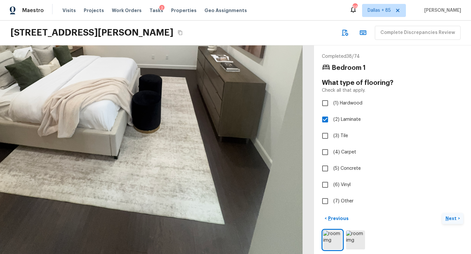
click at [448, 217] on p "Next" at bounding box center [451, 218] width 12 height 7
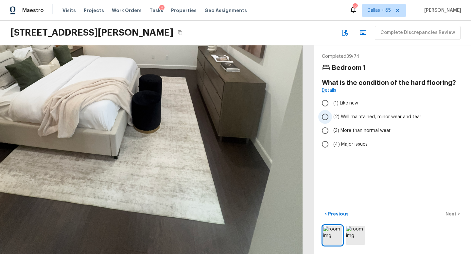
click at [343, 120] on span "(2) Well maintained, minor wear and tear" at bounding box center [377, 117] width 88 height 7
click at [332, 120] on input "(2) Well maintained, minor wear and tear" at bounding box center [325, 117] width 14 height 14
radio input "true"
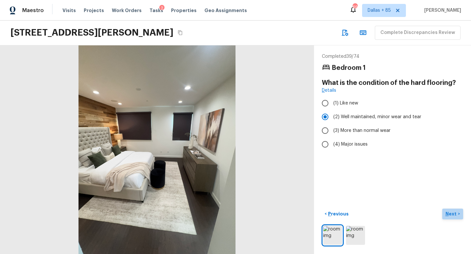
click at [454, 214] on p "Next" at bounding box center [451, 214] width 12 height 7
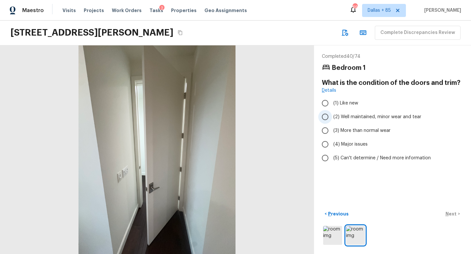
click at [350, 119] on span "(2) Well maintained, minor wear and tear" at bounding box center [377, 117] width 88 height 7
click at [332, 119] on input "(2) Well maintained, minor wear and tear" at bounding box center [325, 117] width 14 height 14
radio input "true"
click at [448, 211] on p "Next" at bounding box center [451, 214] width 12 height 7
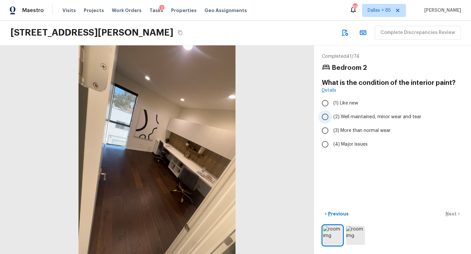
click at [410, 116] on span "(2) Well maintained, minor wear and tear" at bounding box center [377, 117] width 88 height 7
click at [332, 116] on input "(2) Well maintained, minor wear and tear" at bounding box center [325, 117] width 14 height 14
radio input "true"
click at [452, 210] on button "Next >" at bounding box center [452, 214] width 21 height 11
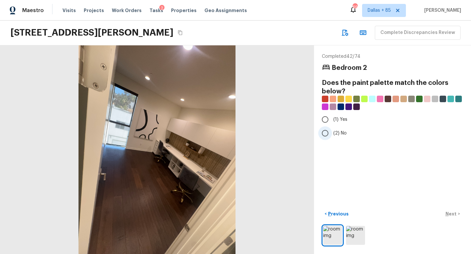
click at [331, 133] on input "(2) No" at bounding box center [325, 134] width 14 height 14
radio input "true"
click at [452, 215] on p "Next" at bounding box center [451, 214] width 12 height 7
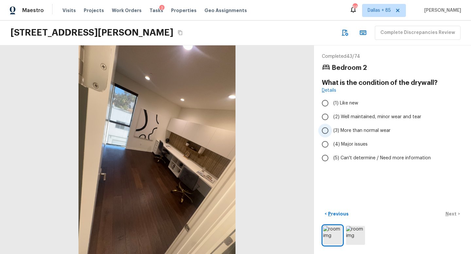
click at [352, 127] on label "(3) More than normal wear" at bounding box center [388, 131] width 140 height 14
click at [332, 127] on input "(3) More than normal wear" at bounding box center [325, 131] width 14 height 14
radio input "true"
click at [448, 213] on p "Next" at bounding box center [451, 214] width 12 height 7
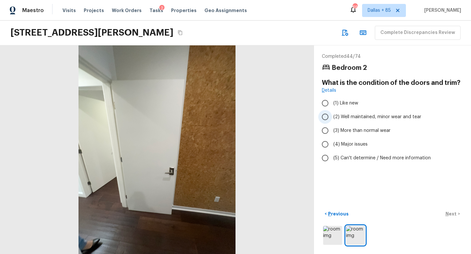
click at [376, 118] on span "(2) Well maintained, minor wear and tear" at bounding box center [377, 117] width 88 height 7
click at [332, 118] on input "(2) Well maintained, minor wear and tear" at bounding box center [325, 117] width 14 height 14
radio input "true"
click at [452, 213] on p "Next" at bounding box center [451, 214] width 12 height 7
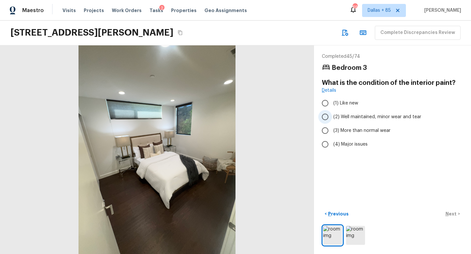
click at [408, 119] on span "(2) Well maintained, minor wear and tear" at bounding box center [377, 117] width 88 height 7
click at [332, 119] on input "(2) Well maintained, minor wear and tear" at bounding box center [325, 117] width 14 height 14
radio input "true"
click at [450, 212] on p "Next" at bounding box center [451, 214] width 12 height 7
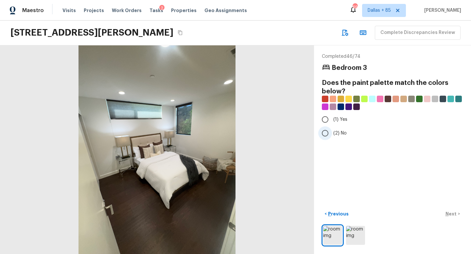
click at [325, 133] on input "(2) No" at bounding box center [325, 134] width 14 height 14
radio input "true"
click at [446, 213] on p "Next" at bounding box center [451, 214] width 12 height 7
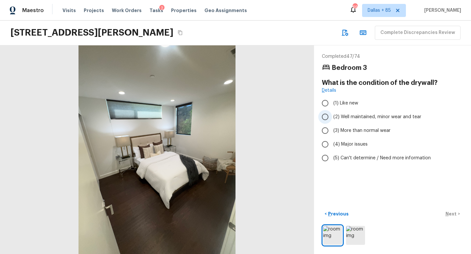
click at [349, 120] on label "(2) Well maintained, minor wear and tear" at bounding box center [388, 117] width 140 height 14
click at [332, 120] on input "(2) Well maintained, minor wear and tear" at bounding box center [325, 117] width 14 height 14
radio input "true"
click at [455, 216] on p "Next" at bounding box center [451, 214] width 12 height 7
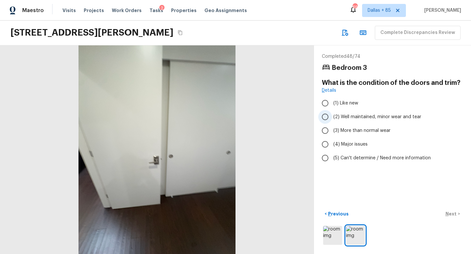
click at [351, 115] on span "(2) Well maintained, minor wear and tear" at bounding box center [377, 117] width 88 height 7
click at [332, 115] on input "(2) Well maintained, minor wear and tear" at bounding box center [325, 117] width 14 height 14
radio input "true"
click at [446, 213] on p "Next" at bounding box center [451, 214] width 12 height 7
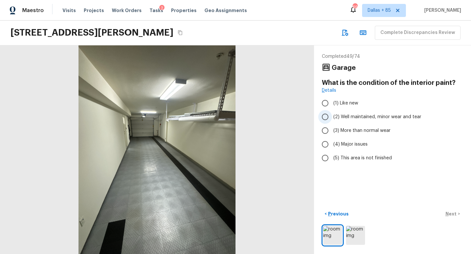
click at [341, 117] on span "(2) Well maintained, minor wear and tear" at bounding box center [377, 117] width 88 height 7
click at [332, 117] on input "(2) Well maintained, minor wear and tear" at bounding box center [325, 117] width 14 height 14
radio input "true"
click at [449, 213] on p "Next" at bounding box center [451, 214] width 12 height 7
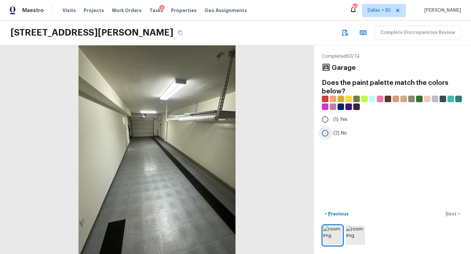
click at [342, 133] on span "(2) No" at bounding box center [339, 133] width 13 height 7
click at [332, 133] on input "(2) No" at bounding box center [325, 134] width 14 height 14
radio input "true"
click at [449, 215] on p "Next" at bounding box center [451, 214] width 12 height 7
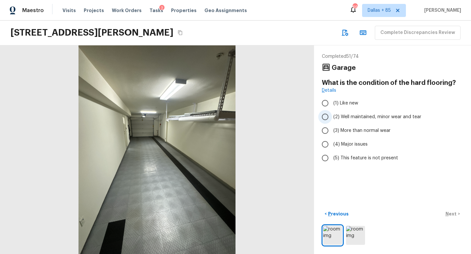
click at [322, 118] on input "(2) Well maintained, minor wear and tear" at bounding box center [325, 117] width 14 height 14
radio input "true"
click at [452, 209] on button "Next >" at bounding box center [452, 214] width 21 height 11
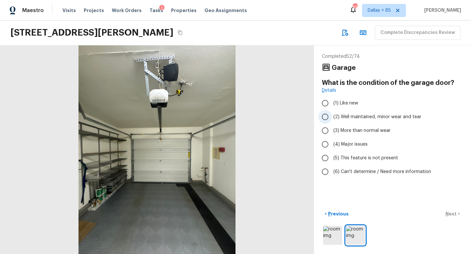
click at [339, 120] on label "(2) Well maintained, minor wear and tear" at bounding box center [388, 117] width 140 height 14
click at [332, 120] on input "(2) Well maintained, minor wear and tear" at bounding box center [325, 117] width 14 height 14
radio input "true"
click at [219, 100] on div at bounding box center [157, 149] width 314 height 209
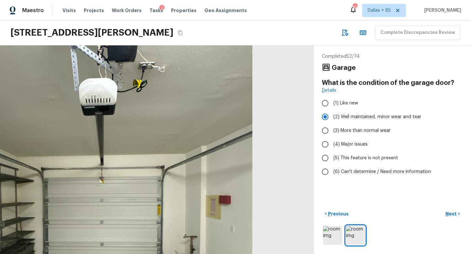
click at [47, 98] on div at bounding box center [94, 200] width 631 height 420
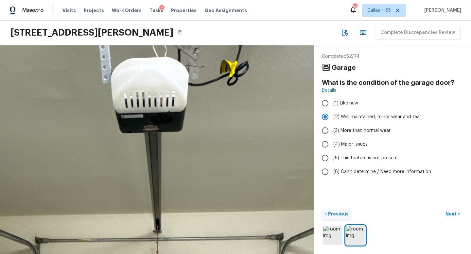
click at [340, 212] on p "Previous" at bounding box center [338, 214] width 22 height 7
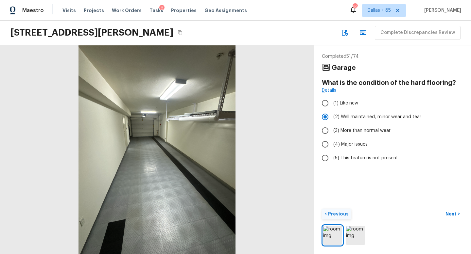
click at [339, 211] on p "Previous" at bounding box center [338, 214] width 22 height 7
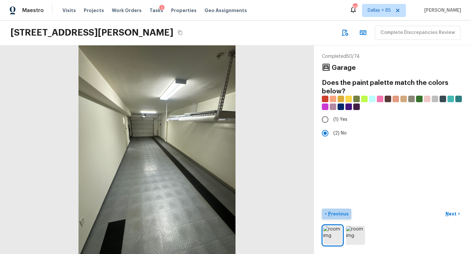
click at [339, 211] on p "Previous" at bounding box center [338, 214] width 22 height 7
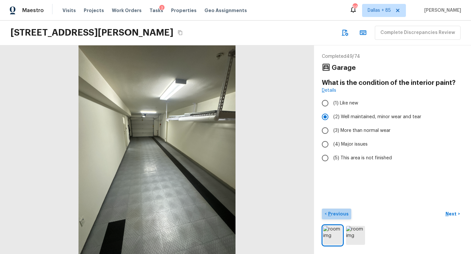
click at [339, 211] on p "Previous" at bounding box center [338, 214] width 22 height 7
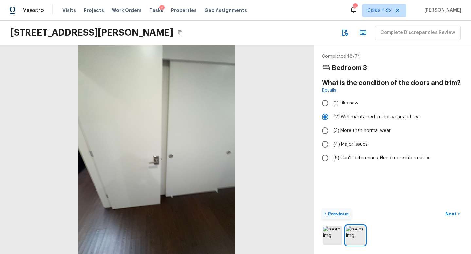
click at [339, 211] on p "Previous" at bounding box center [338, 214] width 22 height 7
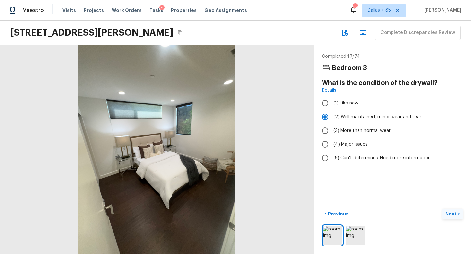
click at [448, 210] on button "Next >" at bounding box center [452, 214] width 21 height 11
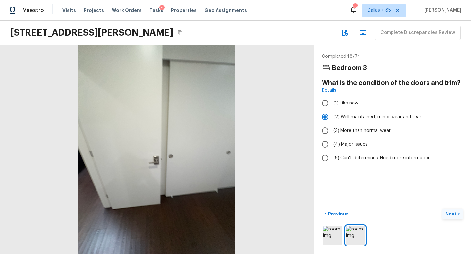
click at [448, 210] on button "Next >" at bounding box center [452, 214] width 21 height 11
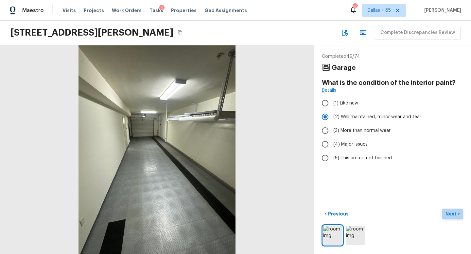
click at [448, 210] on button "Next >" at bounding box center [452, 214] width 21 height 11
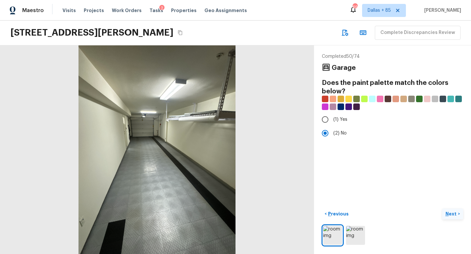
click at [448, 210] on button "Next >" at bounding box center [452, 214] width 21 height 11
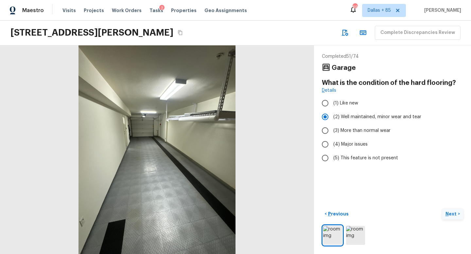
click at [448, 210] on button "Next >" at bounding box center [452, 214] width 21 height 11
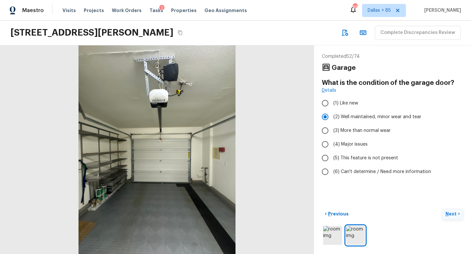
click at [448, 210] on button "Next >" at bounding box center [452, 214] width 21 height 11
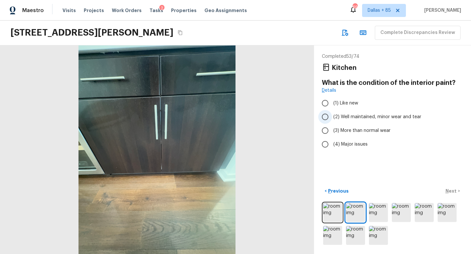
click at [371, 116] on span "(2) Well maintained, minor wear and tear" at bounding box center [377, 117] width 88 height 7
click at [332, 116] on input "(2) Well maintained, minor wear and tear" at bounding box center [325, 117] width 14 height 14
radio input "true"
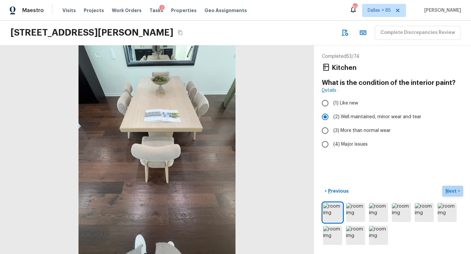
click at [452, 193] on p "Next" at bounding box center [451, 191] width 12 height 7
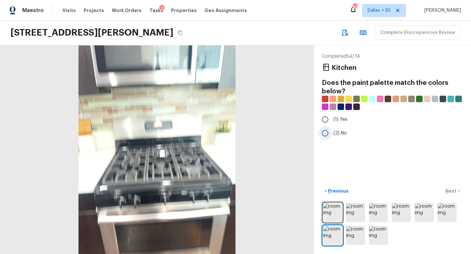
click at [326, 132] on input "(2) No" at bounding box center [325, 134] width 14 height 14
radio input "true"
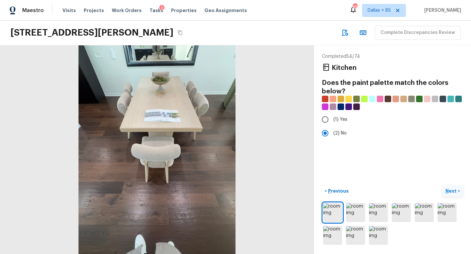
click at [449, 191] on p "Next" at bounding box center [451, 191] width 12 height 7
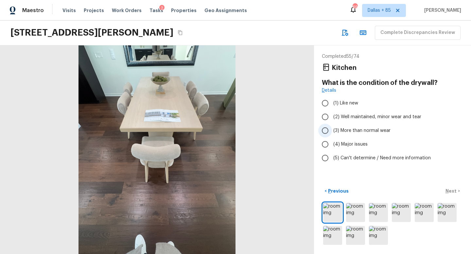
click at [340, 129] on span "(3) More than normal wear" at bounding box center [361, 131] width 57 height 7
click at [332, 129] on input "(3) More than normal wear" at bounding box center [325, 131] width 14 height 14
radio input "true"
click at [450, 187] on button "Next >" at bounding box center [452, 191] width 21 height 11
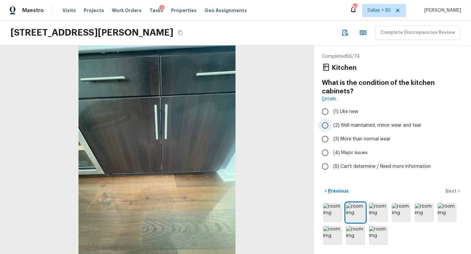
click at [339, 122] on span "(2) Well maintained, minor wear and tear" at bounding box center [377, 125] width 88 height 7
click at [332, 122] on input "(2) Well maintained, minor wear and tear" at bounding box center [325, 126] width 14 height 14
radio input "true"
click at [450, 189] on p "Next" at bounding box center [451, 191] width 12 height 7
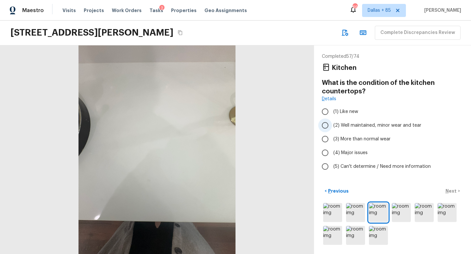
click at [350, 126] on span "(2) Well maintained, minor wear and tear" at bounding box center [377, 125] width 88 height 7
click at [332, 126] on input "(2) Well maintained, minor wear and tear" at bounding box center [325, 126] width 14 height 14
radio input "true"
click at [444, 187] on button "Next >" at bounding box center [452, 191] width 21 height 11
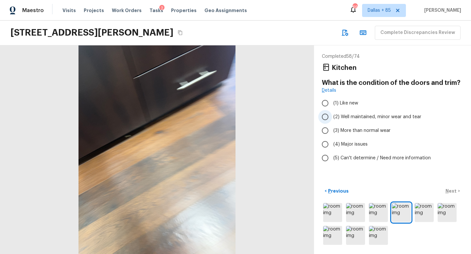
click at [347, 118] on span "(2) Well maintained, minor wear and tear" at bounding box center [377, 117] width 88 height 7
click at [332, 118] on input "(2) Well maintained, minor wear and tear" at bounding box center [325, 117] width 14 height 14
radio input "true"
click at [447, 190] on p "Next" at bounding box center [451, 191] width 12 height 7
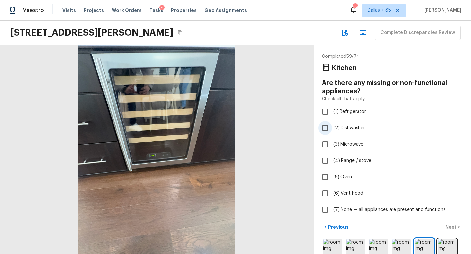
click at [337, 129] on span "(2) Dishwasher" at bounding box center [349, 128] width 32 height 7
click at [332, 129] on input "(2) Dishwasher" at bounding box center [325, 128] width 14 height 14
click at [327, 129] on input "(2) Dishwasher" at bounding box center [325, 128] width 14 height 14
checkbox input "false"
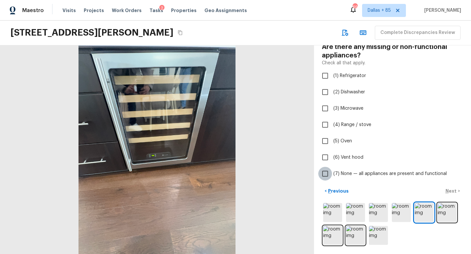
click at [327, 178] on input "(7) None — all appliances are present and functional" at bounding box center [325, 174] width 14 height 14
checkbox input "true"
click at [451, 192] on p "Next" at bounding box center [451, 191] width 12 height 7
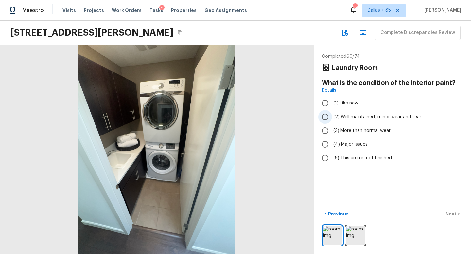
click at [358, 117] on span "(2) Well maintained, minor wear and tear" at bounding box center [377, 117] width 88 height 7
click at [332, 117] on input "(2) Well maintained, minor wear and tear" at bounding box center [325, 117] width 14 height 14
radio input "true"
click at [453, 214] on p "Next" at bounding box center [451, 214] width 12 height 7
click at [353, 119] on span "(2) Well maintained, minor wear and tear" at bounding box center [377, 117] width 88 height 7
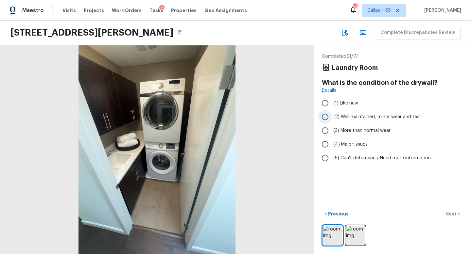
click at [332, 119] on input "(2) Well maintained, minor wear and tear" at bounding box center [325, 117] width 14 height 14
radio input "true"
click at [454, 209] on button "Next >" at bounding box center [452, 214] width 21 height 11
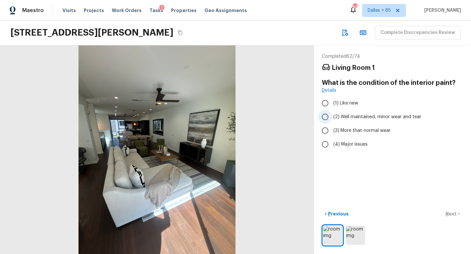
click at [419, 118] on span "(2) Well maintained, minor wear and tear" at bounding box center [377, 117] width 88 height 7
click at [332, 118] on input "(2) Well maintained, minor wear and tear" at bounding box center [325, 117] width 14 height 14
radio input "true"
click at [455, 212] on p "Next" at bounding box center [451, 214] width 12 height 7
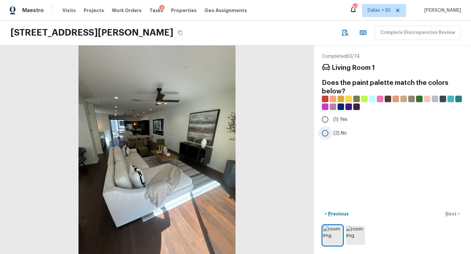
click at [331, 133] on input "(2) No" at bounding box center [325, 134] width 14 height 14
radio input "true"
click at [447, 215] on p "Next" at bounding box center [451, 214] width 12 height 7
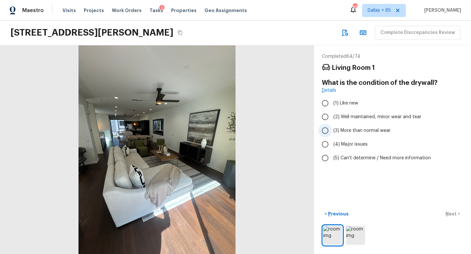
click at [358, 130] on span "(3) More than normal wear" at bounding box center [361, 131] width 57 height 7
click at [332, 130] on input "(3) More than normal wear" at bounding box center [325, 131] width 14 height 14
radio input "true"
click at [450, 213] on p "Next" at bounding box center [451, 214] width 12 height 7
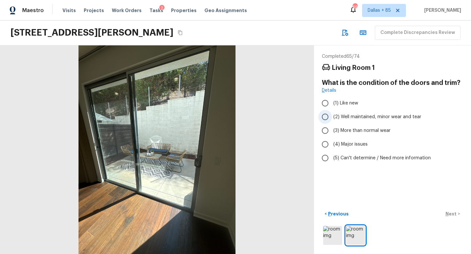
click at [335, 120] on span "(2) Well maintained, minor wear and tear" at bounding box center [377, 117] width 88 height 7
click at [332, 120] on input "(2) Well maintained, minor wear and tear" at bounding box center [325, 117] width 14 height 14
radio input "true"
click at [446, 211] on p "Next" at bounding box center [451, 214] width 12 height 7
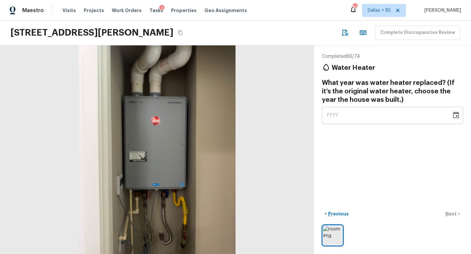
click at [184, 29] on button "Copy Address" at bounding box center [180, 32] width 9 height 9
click at [454, 115] on icon "Choose date" at bounding box center [456, 115] width 8 height 8
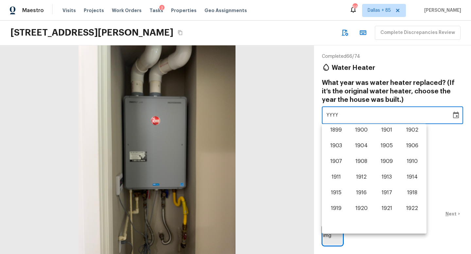
scroll to position [407, 0]
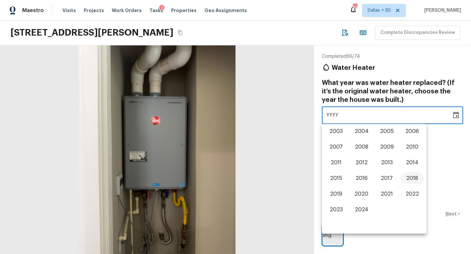
click at [403, 179] on button "2018" at bounding box center [412, 179] width 24 height 12
type input "2018"
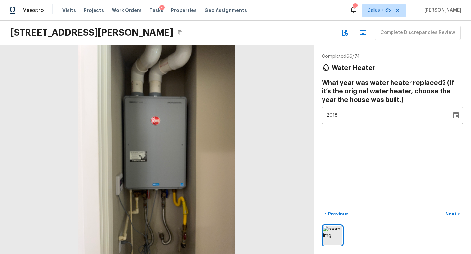
click at [450, 221] on div "< Previous Next >" at bounding box center [392, 228] width 141 height 38
click at [450, 215] on p "Next" at bounding box center [451, 214] width 12 height 7
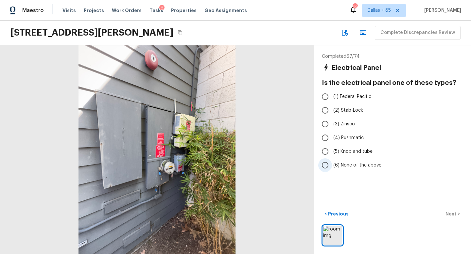
click at [335, 162] on span "(6) None of the above" at bounding box center [357, 165] width 48 height 7
click at [332, 162] on input "(6) None of the above" at bounding box center [325, 166] width 14 height 14
radio input "true"
click at [452, 213] on p "Next" at bounding box center [451, 214] width 12 height 7
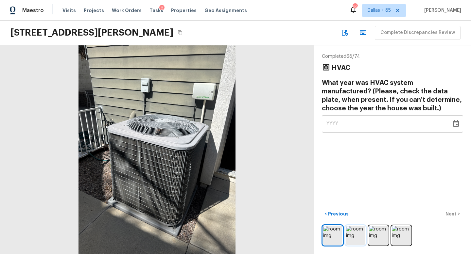
click at [357, 239] on img at bounding box center [355, 235] width 19 height 19
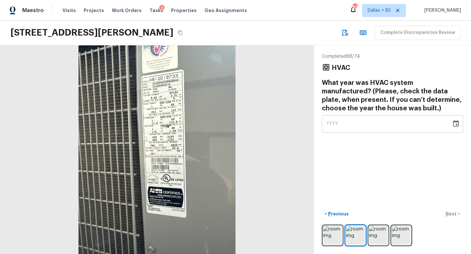
click at [454, 122] on icon "Choose date" at bounding box center [456, 123] width 6 height 7
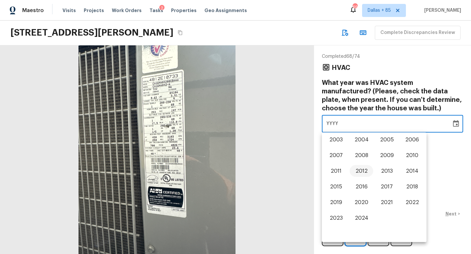
click at [364, 169] on button "2012" at bounding box center [362, 171] width 24 height 12
type input "2012"
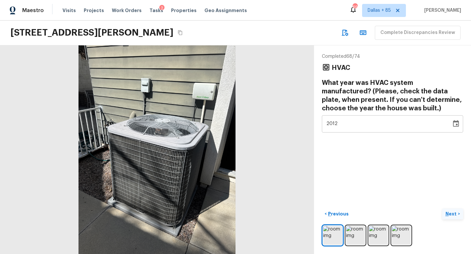
click at [451, 213] on p "Next" at bounding box center [451, 214] width 12 height 7
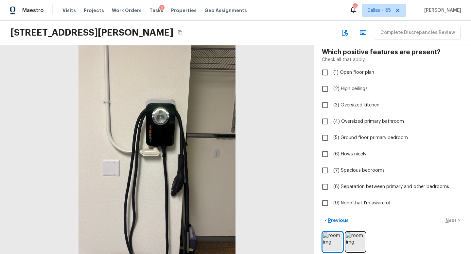
scroll to position [37, 0]
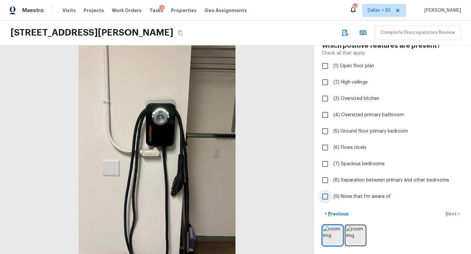
click at [377, 198] on span "(9) None that I’m aware of" at bounding box center [362, 197] width 58 height 7
click at [332, 198] on input "(9) None that I’m aware of" at bounding box center [325, 197] width 14 height 14
checkbox input "true"
click at [451, 214] on p "Next" at bounding box center [451, 214] width 12 height 7
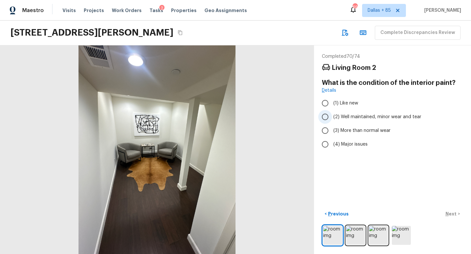
click at [362, 115] on span "(2) Well maintained, minor wear and tear" at bounding box center [377, 117] width 88 height 7
click at [332, 115] on input "(2) Well maintained, minor wear and tear" at bounding box center [325, 117] width 14 height 14
click at [448, 210] on button "Next >" at bounding box center [452, 214] width 21 height 11
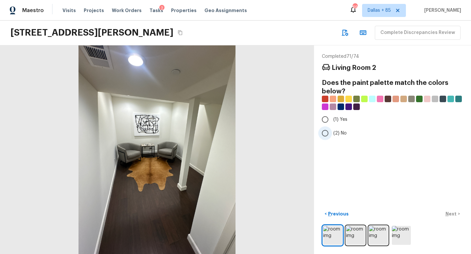
click at [334, 136] on span "(2) No" at bounding box center [339, 133] width 13 height 7
click at [332, 136] on input "(2) No" at bounding box center [325, 134] width 14 height 14
click at [452, 217] on button "Next >" at bounding box center [452, 214] width 21 height 11
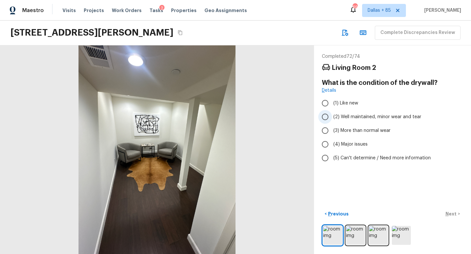
click at [367, 118] on span "(2) Well maintained, minor wear and tear" at bounding box center [377, 117] width 88 height 7
click at [332, 118] on input "(2) Well maintained, minor wear and tear" at bounding box center [325, 117] width 14 height 14
click at [454, 214] on p "Next" at bounding box center [451, 214] width 12 height 7
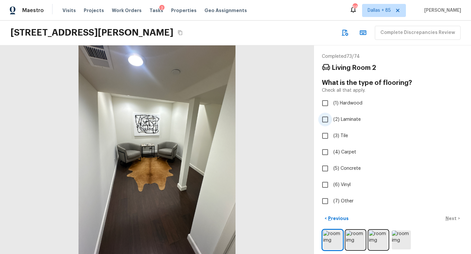
click at [325, 118] on input "(2) Laminate" at bounding box center [325, 120] width 14 height 14
click at [449, 219] on p "Next" at bounding box center [451, 218] width 12 height 7
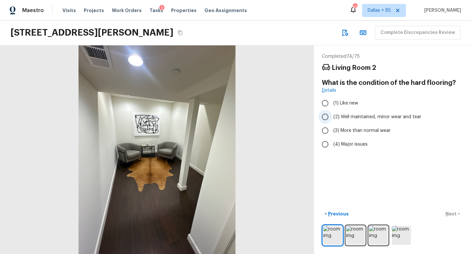
click at [352, 118] on span "(2) Well maintained, minor wear and tear" at bounding box center [377, 117] width 88 height 7
click at [332, 118] on input "(2) Well maintained, minor wear and tear" at bounding box center [325, 117] width 14 height 14
click at [448, 212] on p "Next" at bounding box center [451, 214] width 12 height 7
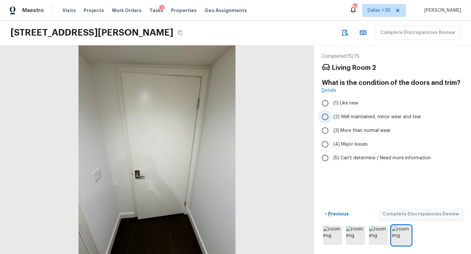
click at [338, 117] on span "(2) Well maintained, minor wear and tear" at bounding box center [377, 117] width 88 height 7
click at [332, 117] on input "(2) Well maintained, minor wear and tear" at bounding box center [325, 117] width 14 height 14
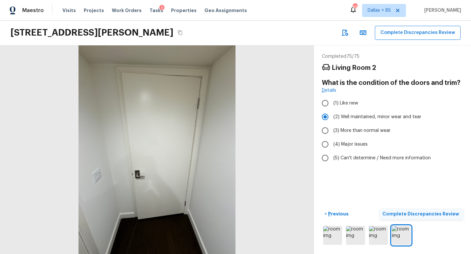
click at [418, 215] on p "Complete Discrepancies Review" at bounding box center [421, 214] width 78 height 7
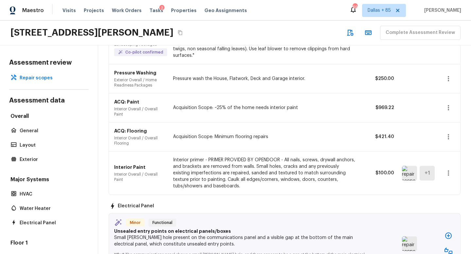
scroll to position [87, 0]
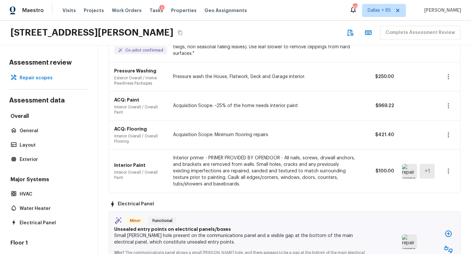
click at [409, 169] on img at bounding box center [409, 171] width 15 height 15
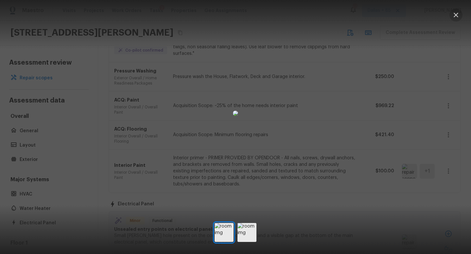
click at [457, 15] on icon "button" at bounding box center [456, 15] width 8 height 8
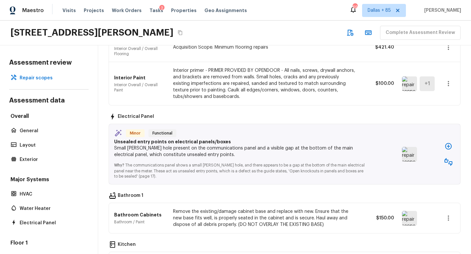
scroll to position [174, 0]
click at [404, 149] on img at bounding box center [409, 154] width 15 height 15
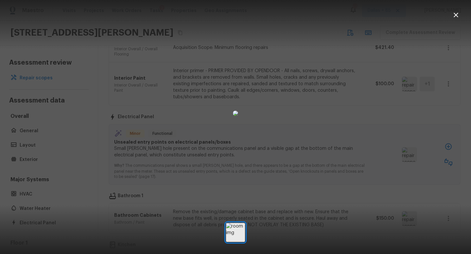
click at [455, 17] on icon "button" at bounding box center [456, 15] width 8 height 8
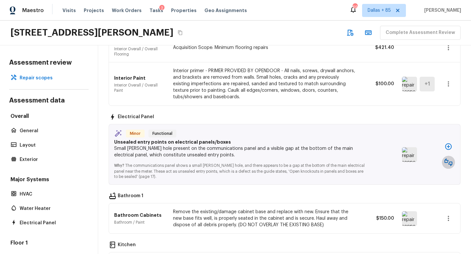
click at [447, 159] on icon "button" at bounding box center [448, 163] width 8 height 8
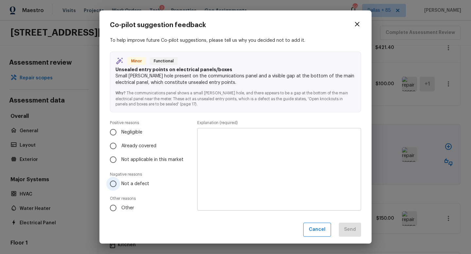
click at [119, 183] on input "Not a defect" at bounding box center [113, 184] width 14 height 14
click at [242, 169] on textarea at bounding box center [279, 170] width 155 height 72
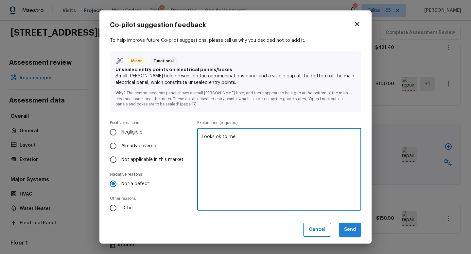
click at [351, 229] on button "Send" at bounding box center [350, 230] width 22 height 14
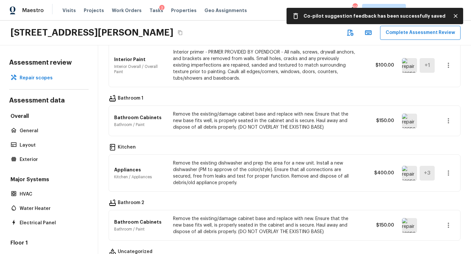
scroll to position [193, 0]
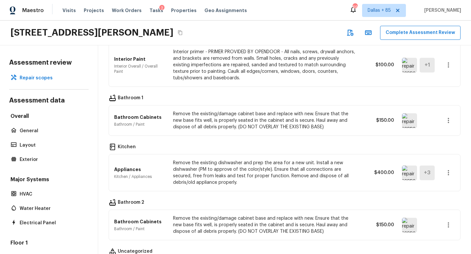
click at [408, 117] on img at bounding box center [409, 120] width 15 height 15
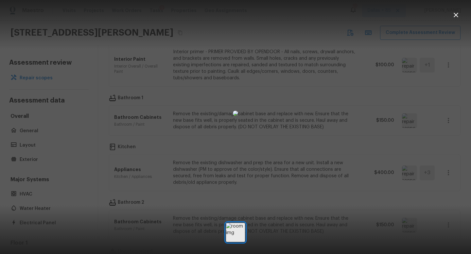
click at [456, 14] on icon "button" at bounding box center [456, 15] width 5 height 5
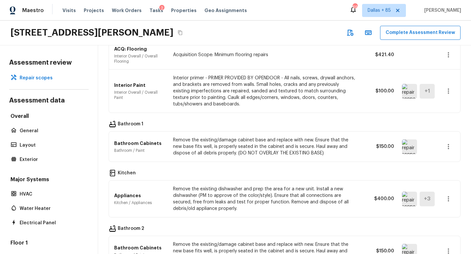
scroll to position [170, 0]
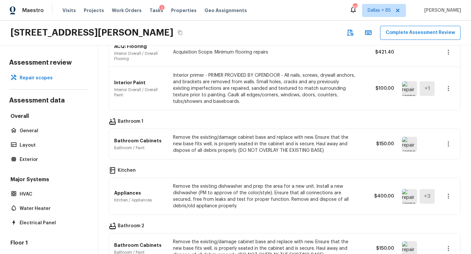
click at [410, 141] on img at bounding box center [409, 144] width 15 height 15
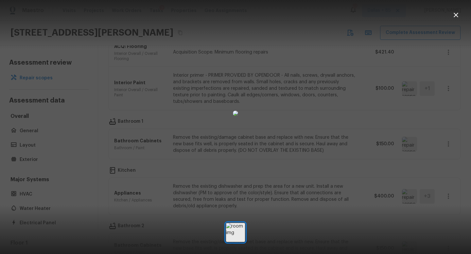
click at [454, 13] on icon "button" at bounding box center [456, 15] width 8 height 8
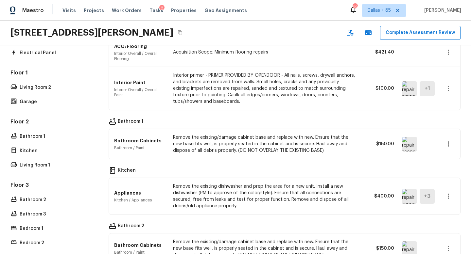
scroll to position [172, 0]
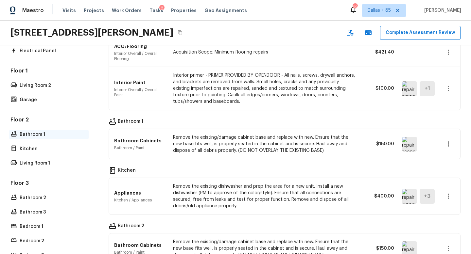
click at [41, 133] on p "Bathroom 1" at bounding box center [52, 134] width 65 height 7
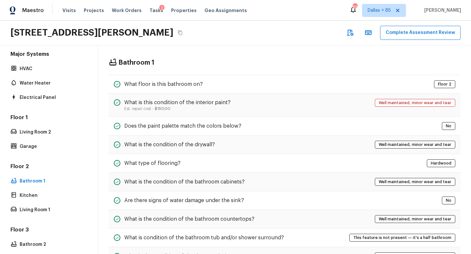
scroll to position [0, 0]
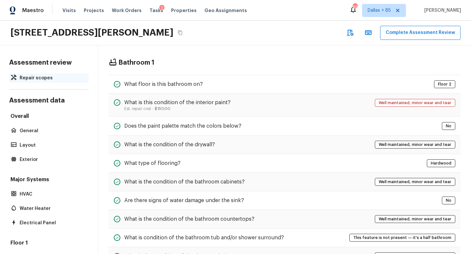
click at [47, 77] on p "Repair scopes" at bounding box center [52, 78] width 65 height 7
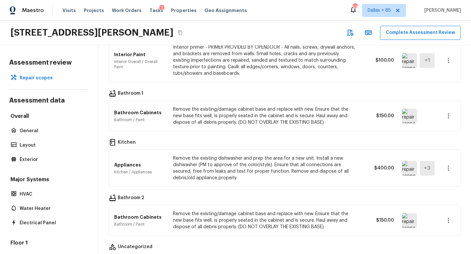
scroll to position [198, 0]
click at [450, 111] on icon "button" at bounding box center [448, 115] width 8 height 8
click at [439, 149] on li "Remove" at bounding box center [445, 149] width 43 height 20
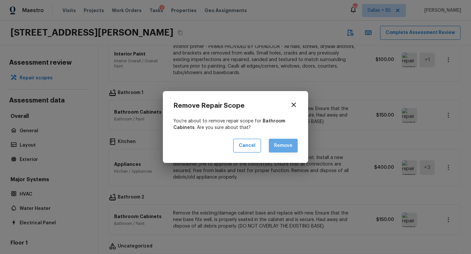
click at [283, 141] on button "Remove" at bounding box center [283, 146] width 29 height 14
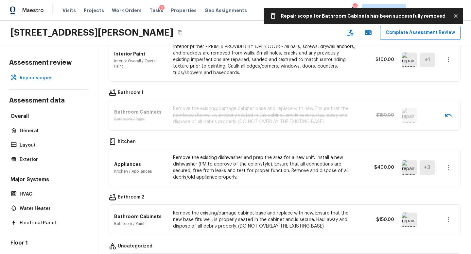
click at [408, 164] on img at bounding box center [409, 168] width 15 height 15
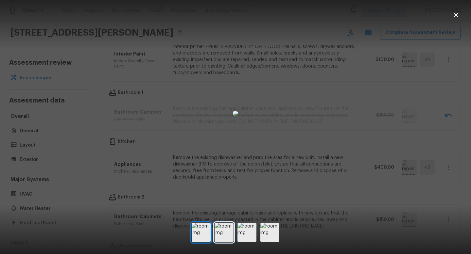
click at [224, 229] on img at bounding box center [223, 232] width 19 height 19
click at [244, 230] on img at bounding box center [246, 232] width 19 height 19
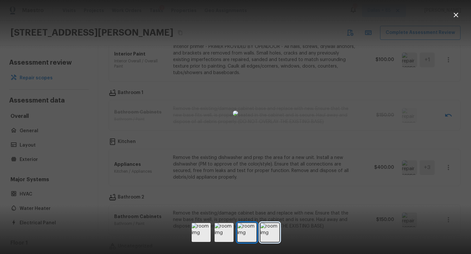
click at [265, 234] on img at bounding box center [269, 232] width 19 height 19
click at [456, 14] on icon "button" at bounding box center [456, 15] width 5 height 5
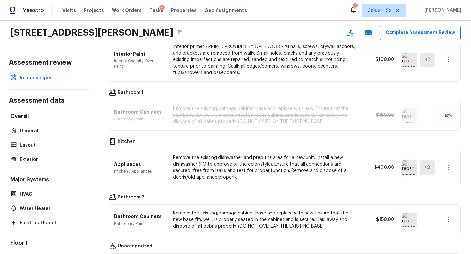
click at [449, 164] on icon "button" at bounding box center [448, 168] width 8 height 8
click at [434, 199] on li "Remove" at bounding box center [445, 201] width 43 height 20
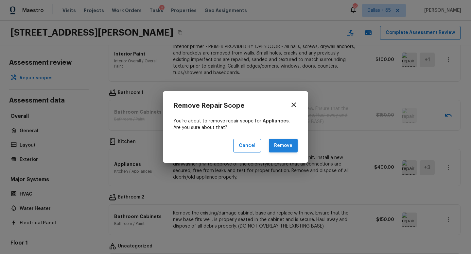
click at [281, 142] on button "Remove" at bounding box center [283, 146] width 29 height 14
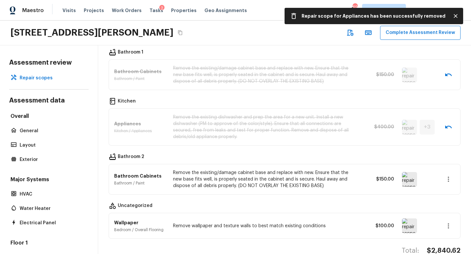
scroll to position [259, 0]
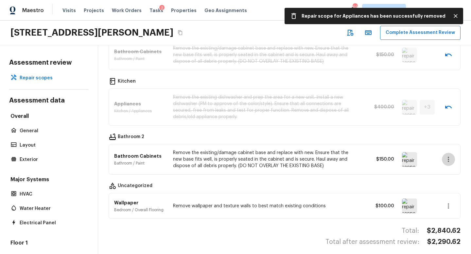
click at [446, 156] on icon "button" at bounding box center [448, 160] width 8 height 8
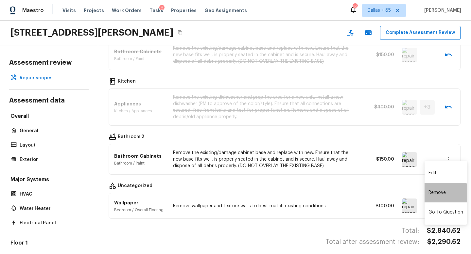
click at [440, 194] on li "Remove" at bounding box center [445, 193] width 43 height 20
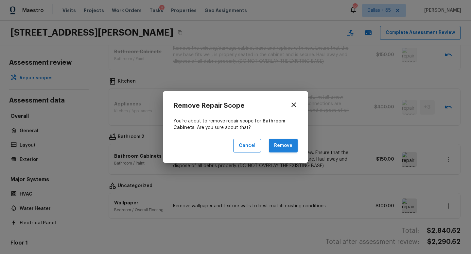
click at [288, 146] on button "Remove" at bounding box center [283, 146] width 29 height 14
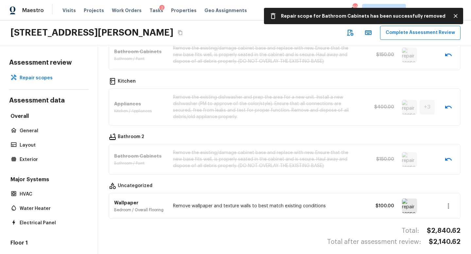
click at [408, 204] on img at bounding box center [409, 206] width 15 height 15
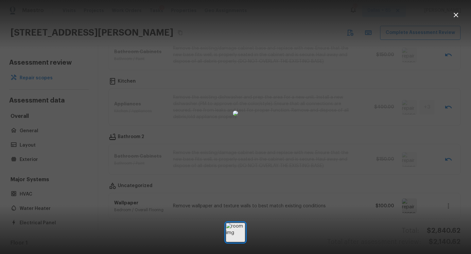
click at [238, 116] on img at bounding box center [235, 113] width 5 height 5
click at [457, 15] on icon "button" at bounding box center [456, 15] width 8 height 8
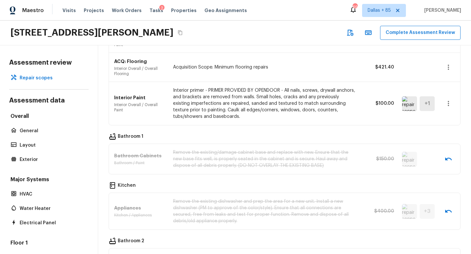
scroll to position [0, 0]
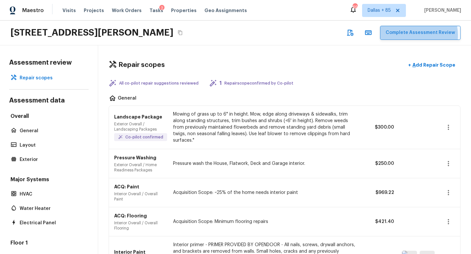
click at [411, 35] on button "Complete Assessment Review" at bounding box center [420, 33] width 80 height 14
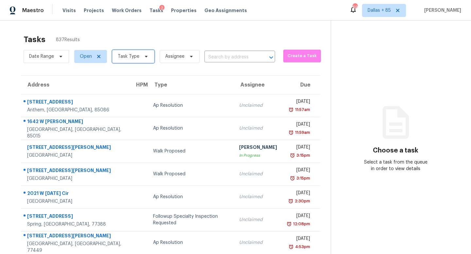
click at [144, 51] on span "Task Type" at bounding box center [133, 56] width 42 height 13
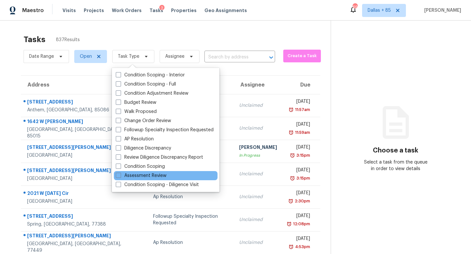
click at [137, 179] on div "Assessment Review" at bounding box center [166, 175] width 104 height 9
click at [137, 173] on label "Assessment Review" at bounding box center [141, 176] width 51 height 7
click at [120, 173] on input "Assessment Review" at bounding box center [118, 175] width 4 height 4
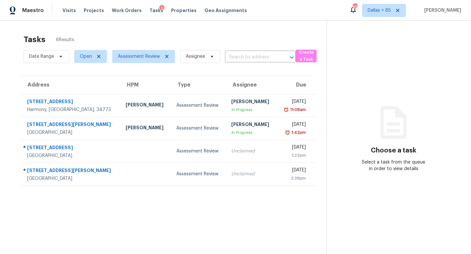
click at [236, 234] on section "Tasks 6 Results Date Range Open Assessment Review Assignee ​ Create a Task Addr…" at bounding box center [168, 153] width 316 height 244
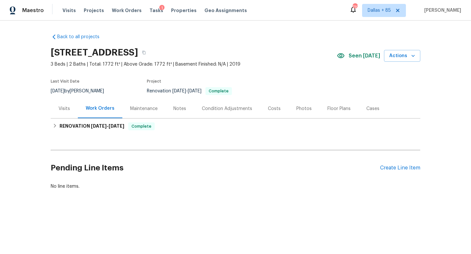
click at [179, 110] on div "Notes" at bounding box center [179, 109] width 13 height 7
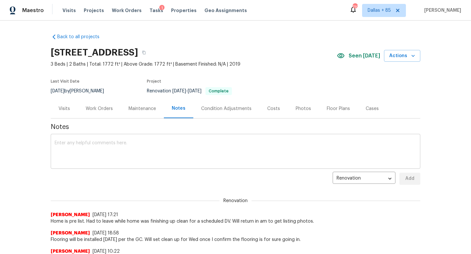
click at [84, 146] on textarea at bounding box center [236, 152] width 362 height 23
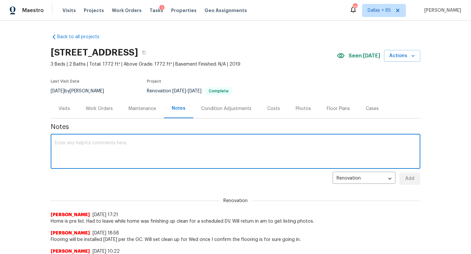
paste textarea "Loremi- Dol sitametc/adipisci elitse, doe temporin utlab etdo magn aliquae. (Ad…"
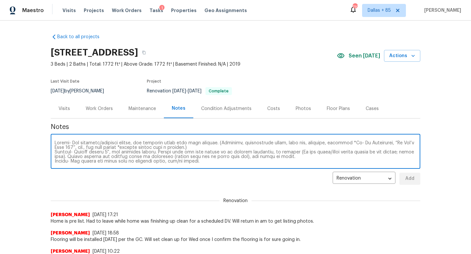
scroll to position [46, 0]
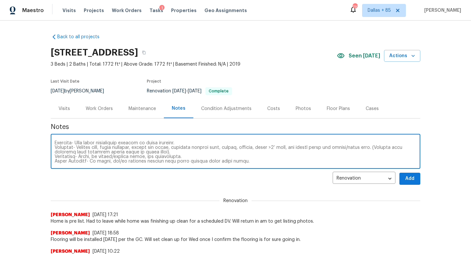
type textarea "Loremi- Dol sitametc/adipisci elitse, doe temporin utlab etdo magn aliquae. (Ad…"
click at [407, 178] on span "Add" at bounding box center [409, 179] width 10 height 8
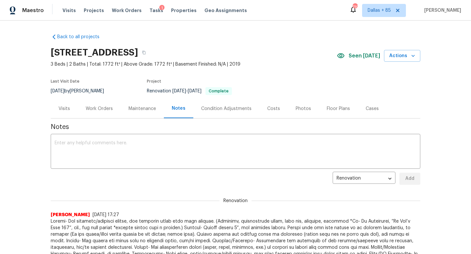
scroll to position [0, 0]
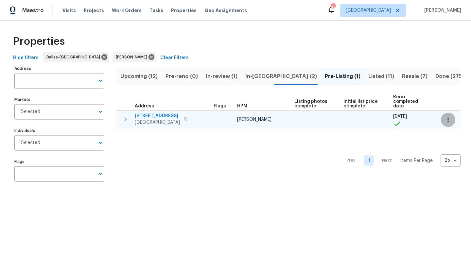
click at [450, 117] on icon "button" at bounding box center [448, 120] width 7 height 7
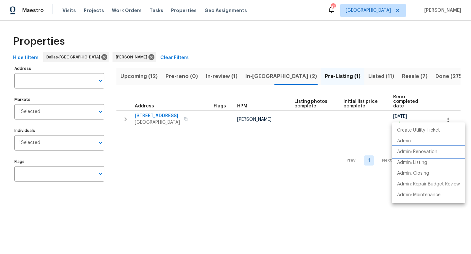
click at [437, 151] on p "Admin: Renovation" at bounding box center [417, 152] width 40 height 7
